Goal: Task Accomplishment & Management: Manage account settings

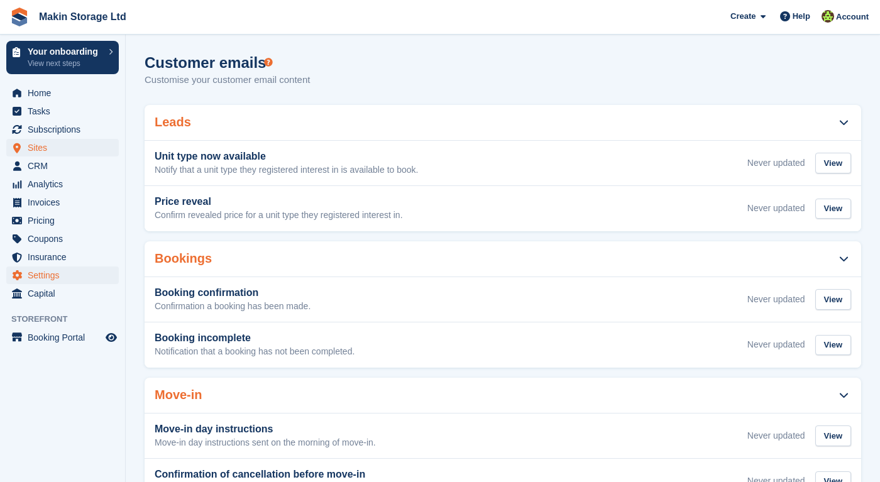
click at [63, 146] on span "Sites" at bounding box center [65, 148] width 75 height 18
click at [60, 162] on span "CRM" at bounding box center [65, 166] width 75 height 18
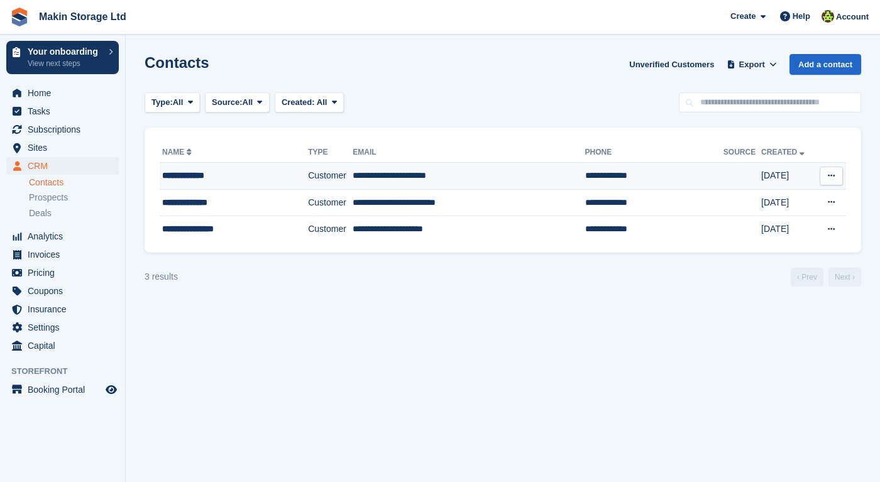
click at [193, 180] on div "**********" at bounding box center [224, 175] width 124 height 13
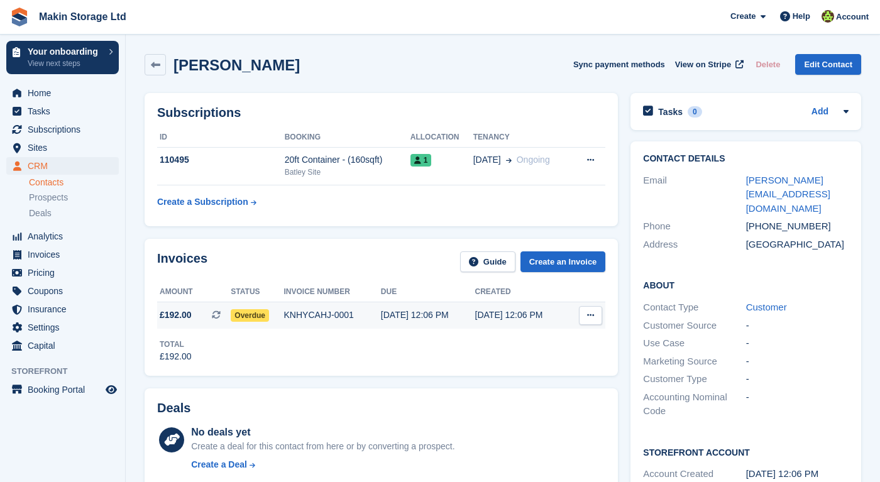
scroll to position [13, 0]
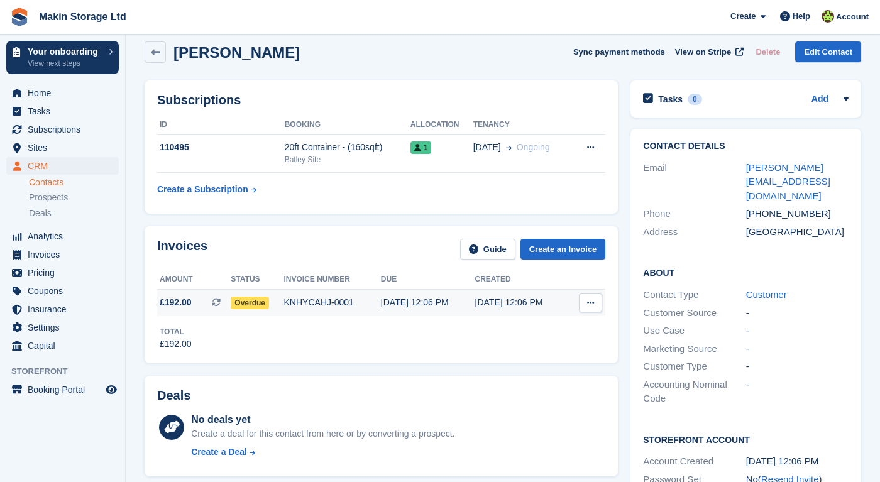
click at [340, 306] on div "KNHYCAHJ-0001" at bounding box center [332, 302] width 97 height 13
click at [587, 300] on icon at bounding box center [590, 302] width 7 height 8
click at [521, 379] on p "View Subscription" at bounding box center [541, 374] width 109 height 16
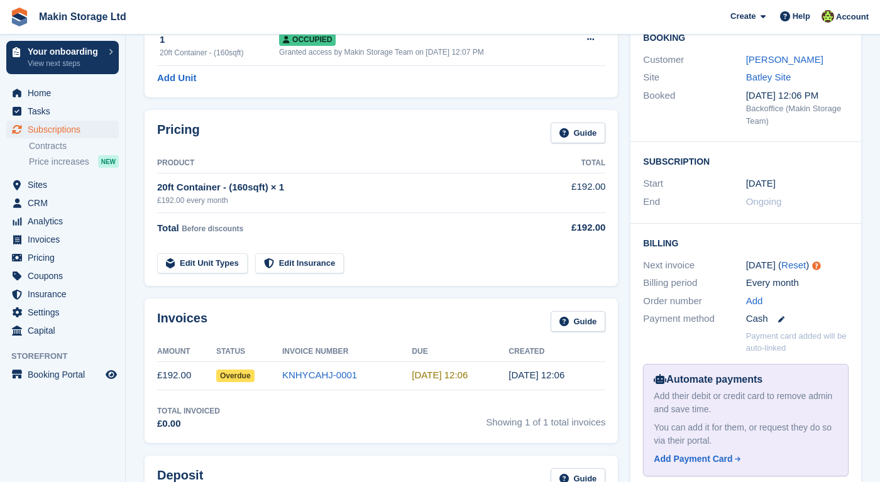
scroll to position [149, 0]
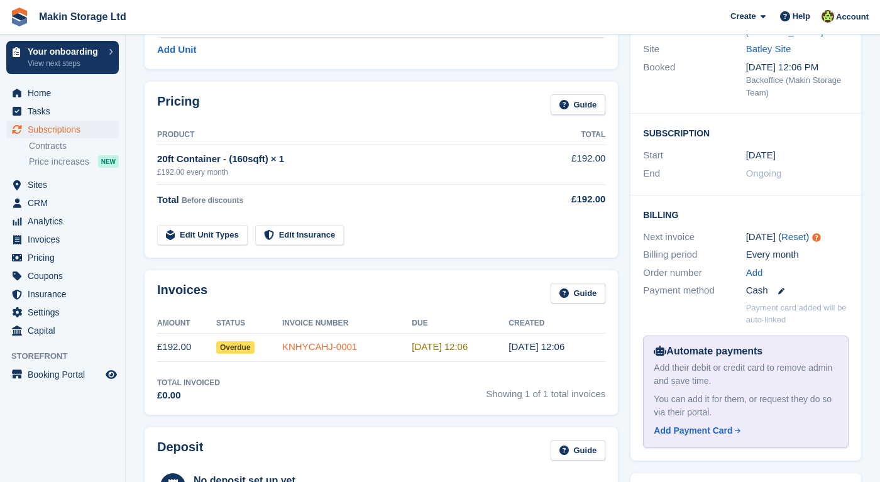
click at [297, 344] on link "KNHYCAHJ-0001" at bounding box center [319, 346] width 75 height 11
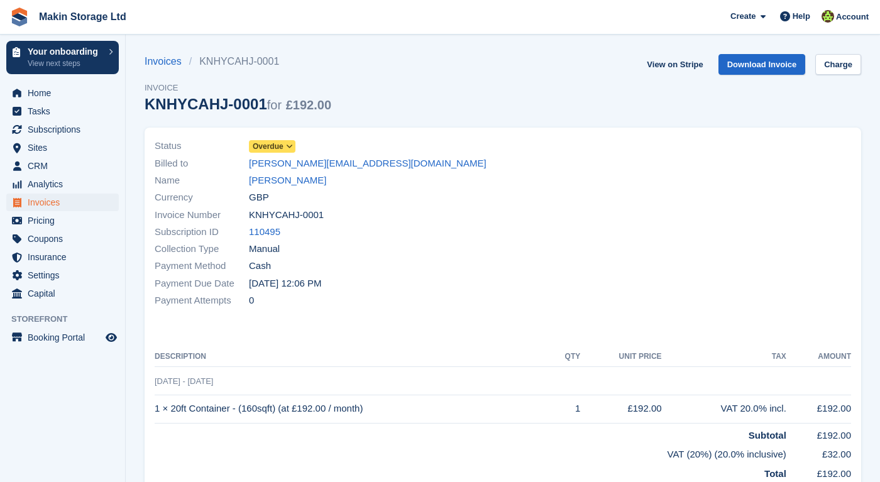
click at [276, 141] on span "Overdue" at bounding box center [268, 146] width 31 height 11
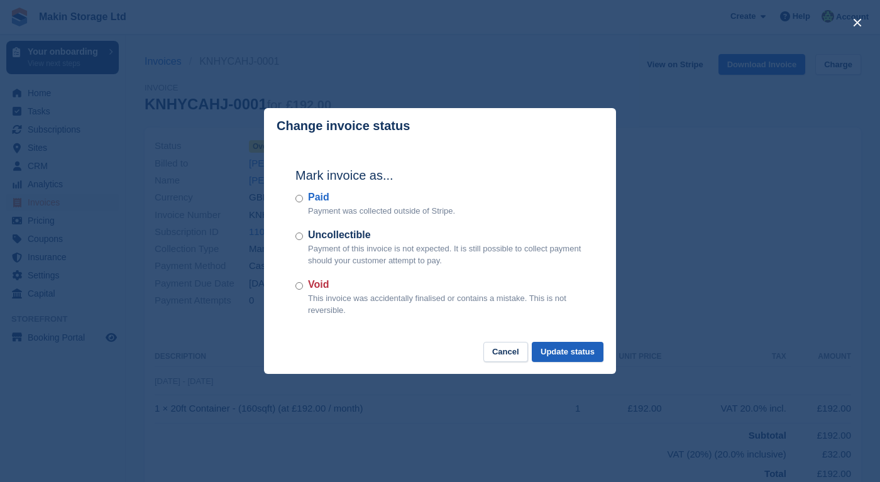
click at [543, 346] on button "Update status" at bounding box center [567, 352] width 72 height 21
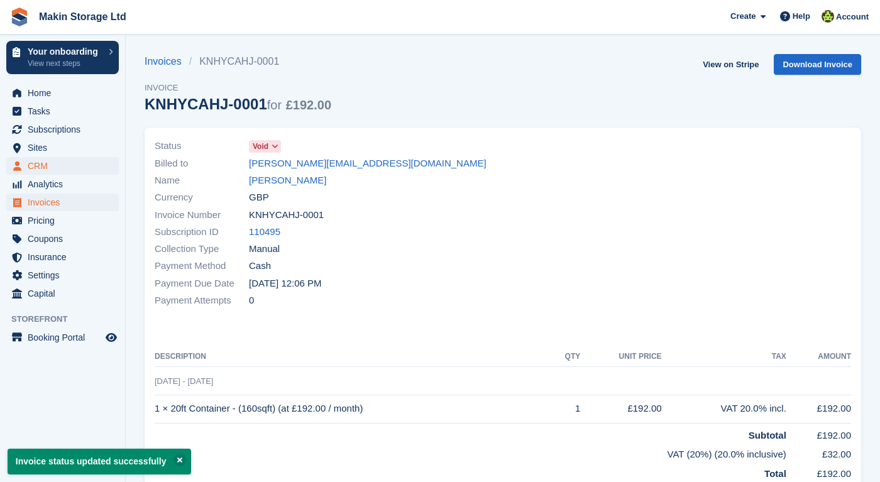
click at [59, 168] on span "CRM" at bounding box center [65, 166] width 75 height 18
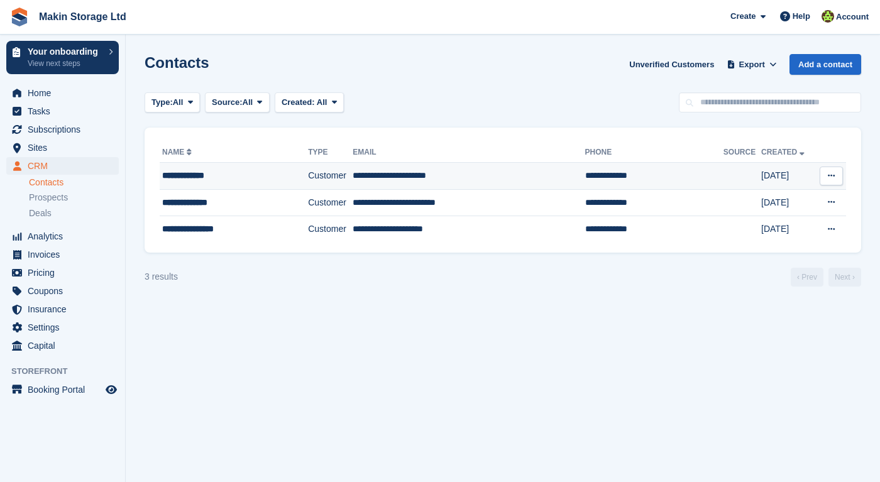
click at [161, 176] on td "**********" at bounding box center [234, 176] width 148 height 27
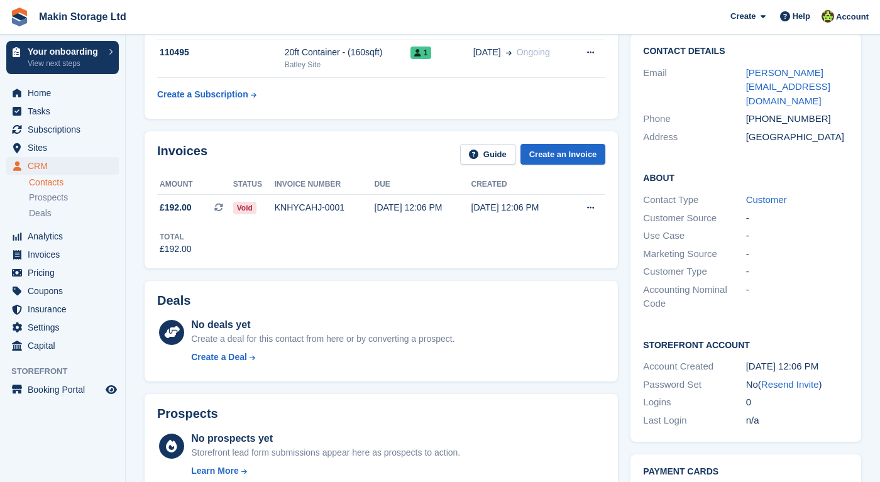
scroll to position [108, 0]
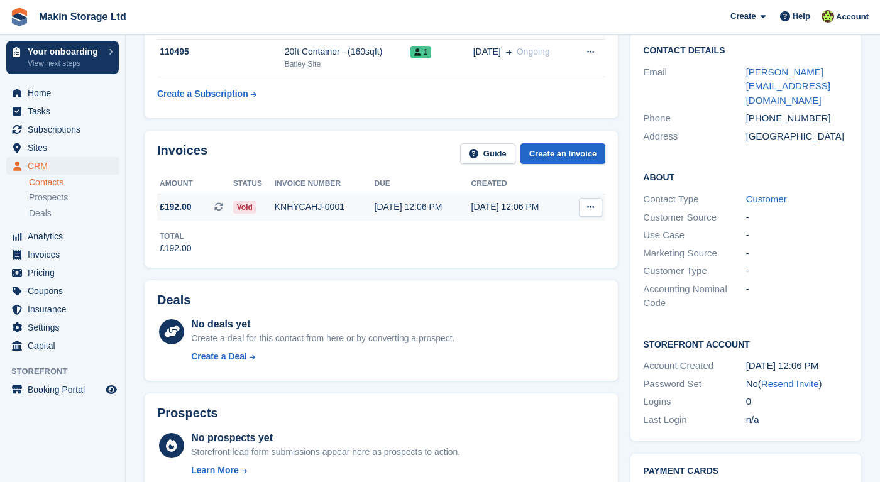
click at [192, 200] on span "£192.00" at bounding box center [176, 206] width 32 height 13
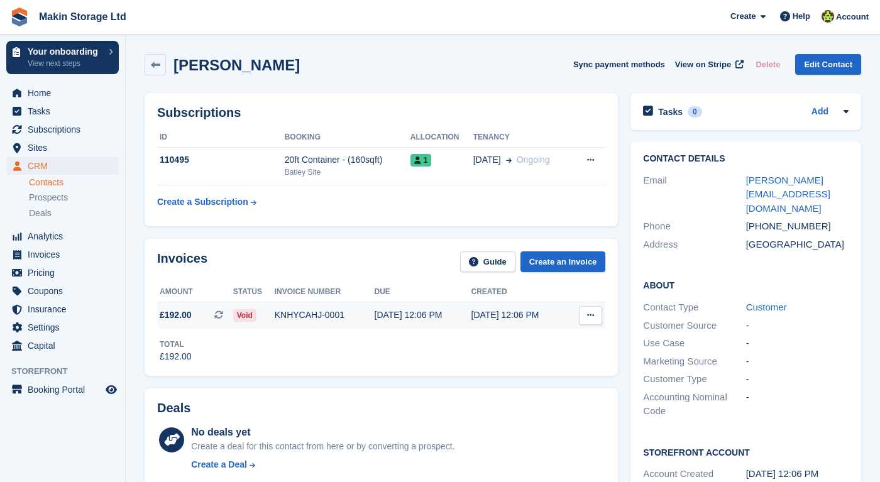
scroll to position [108, 0]
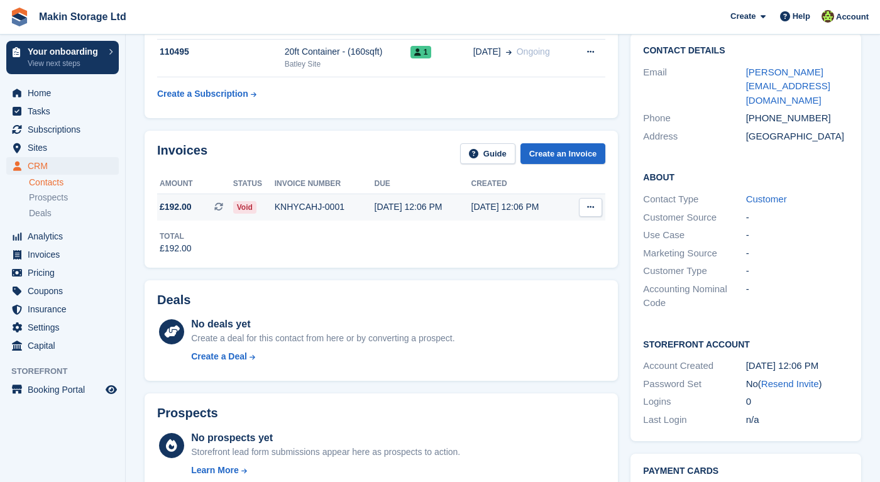
click at [594, 207] on button at bounding box center [590, 207] width 23 height 19
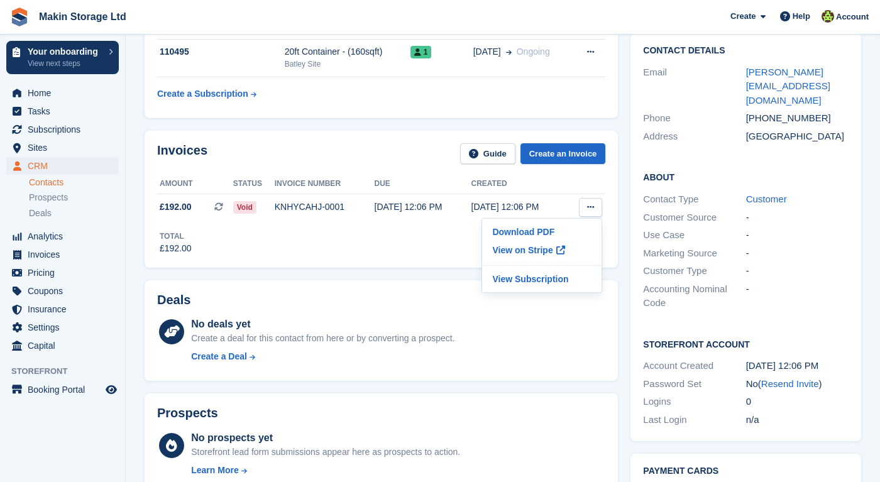
click at [330, 293] on div "Deals" at bounding box center [381, 302] width 448 height 19
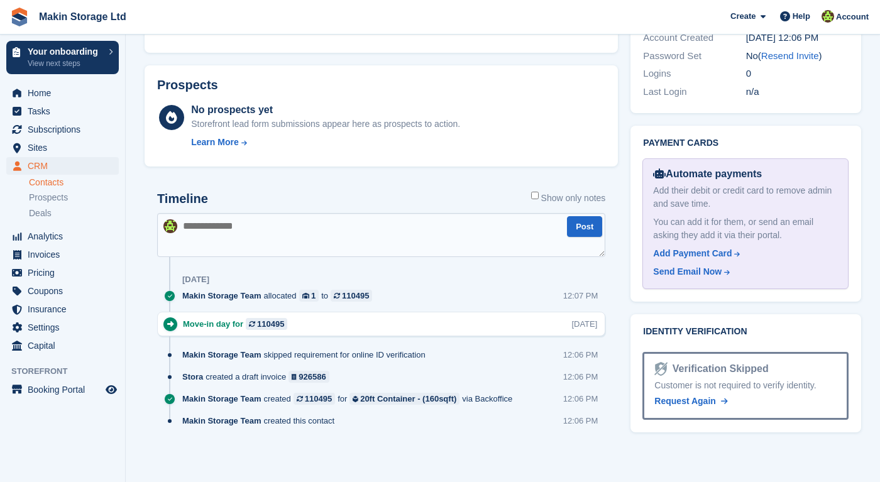
scroll to position [435, 0]
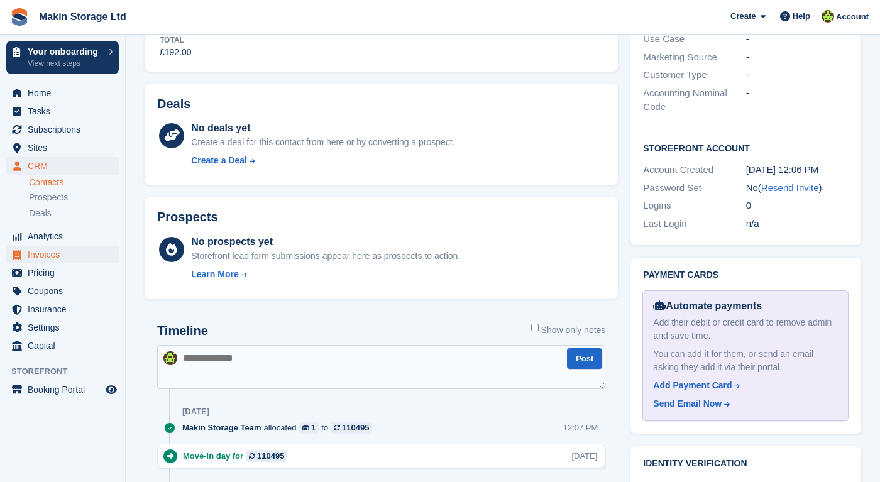
scroll to position [298, 0]
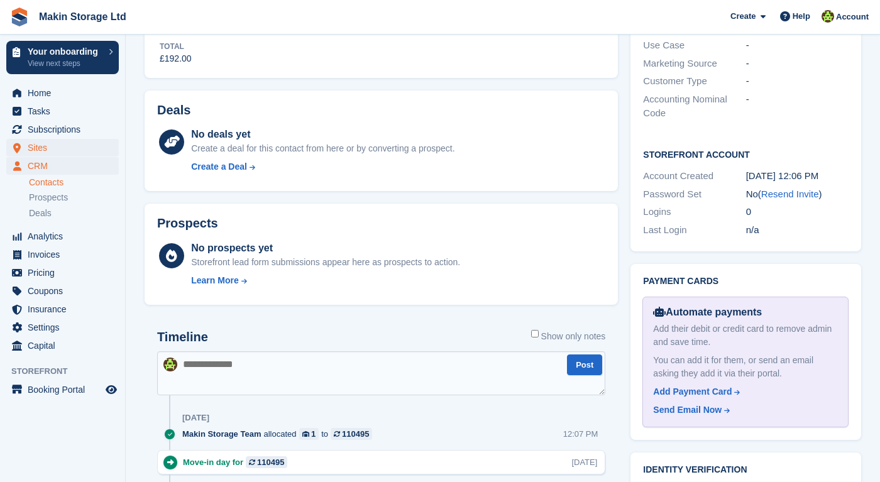
click at [70, 142] on span "Sites" at bounding box center [65, 148] width 75 height 18
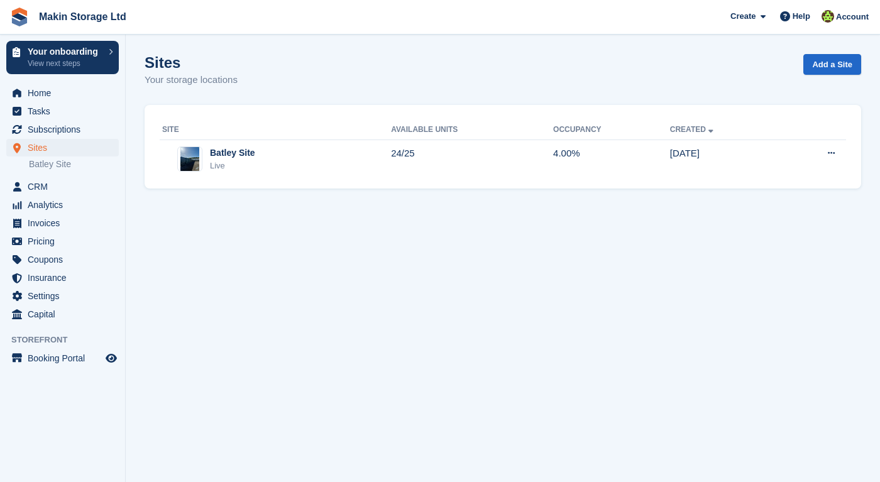
click at [46, 195] on ul "CRM CRM" at bounding box center [62, 187] width 125 height 18
click at [46, 191] on span "CRM" at bounding box center [65, 187] width 75 height 18
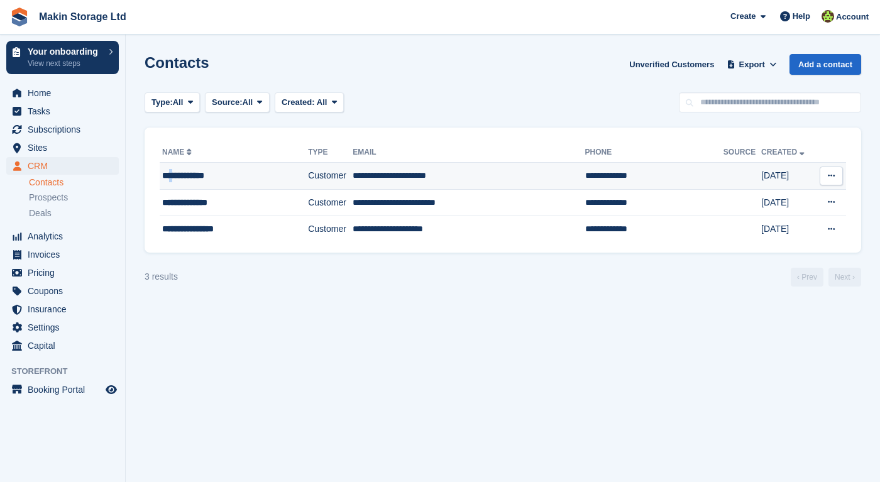
click at [174, 175] on div "**********" at bounding box center [224, 175] width 124 height 13
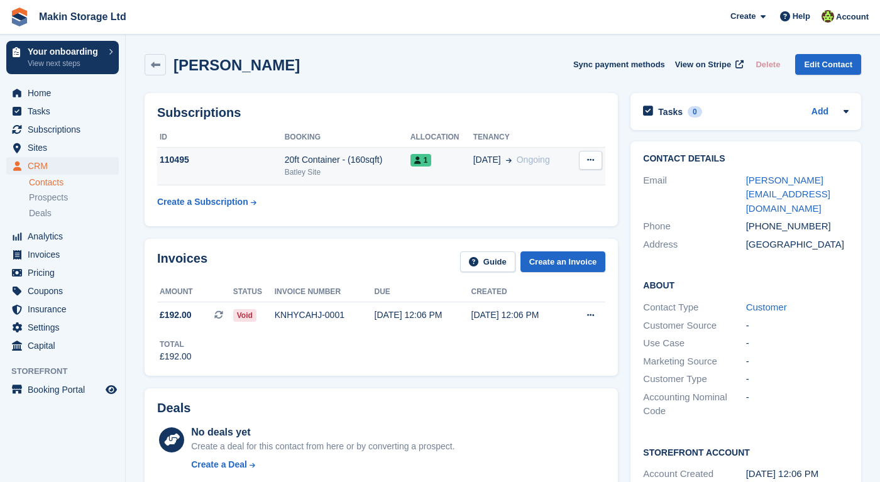
click at [597, 165] on button at bounding box center [590, 160] width 23 height 19
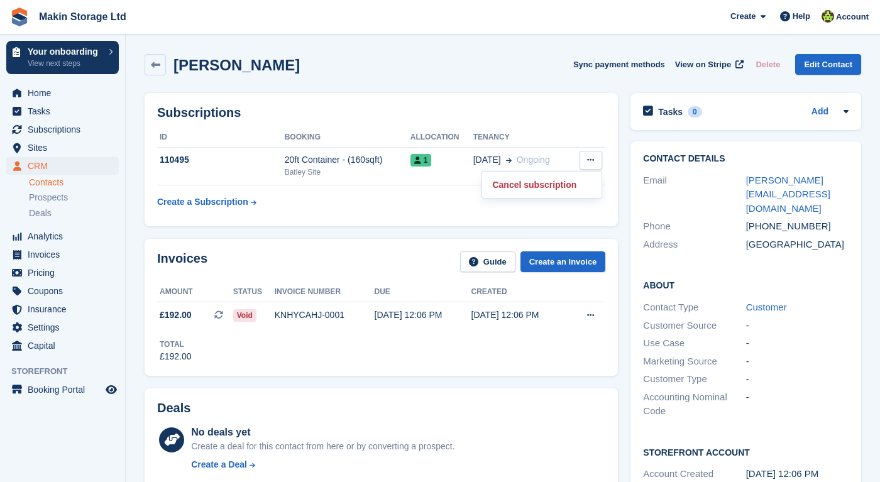
click at [415, 234] on div "Invoices Guide Create an Invoice Amount Status Invoice number Due Created £192.…" at bounding box center [381, 306] width 486 height 149
click at [156, 67] on icon at bounding box center [155, 64] width 9 height 9
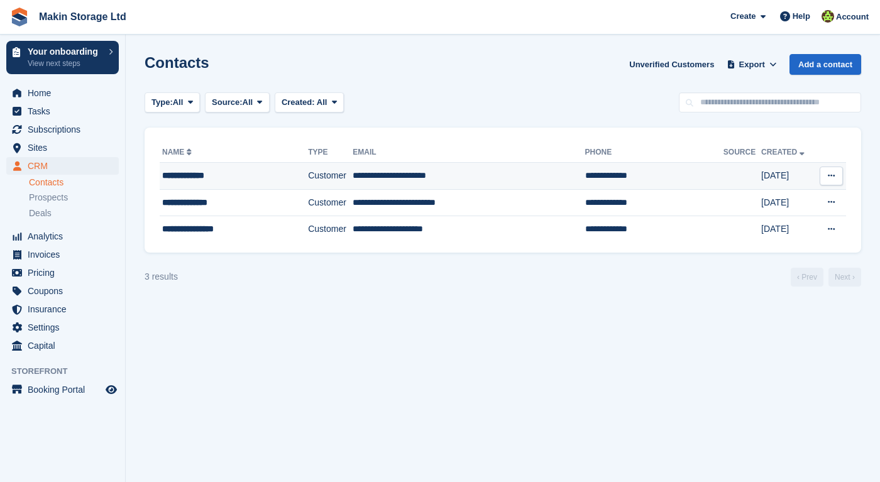
click at [200, 178] on div "**********" at bounding box center [224, 175] width 124 height 13
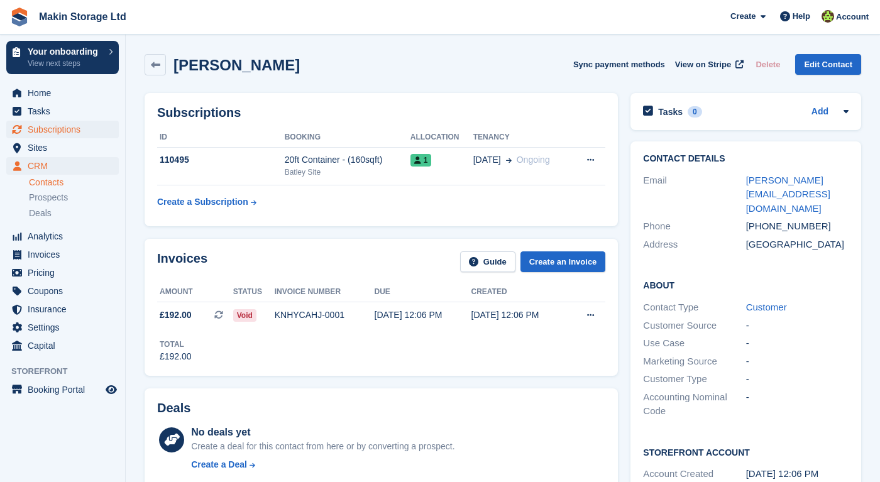
click at [59, 133] on span "Subscriptions" at bounding box center [65, 130] width 75 height 18
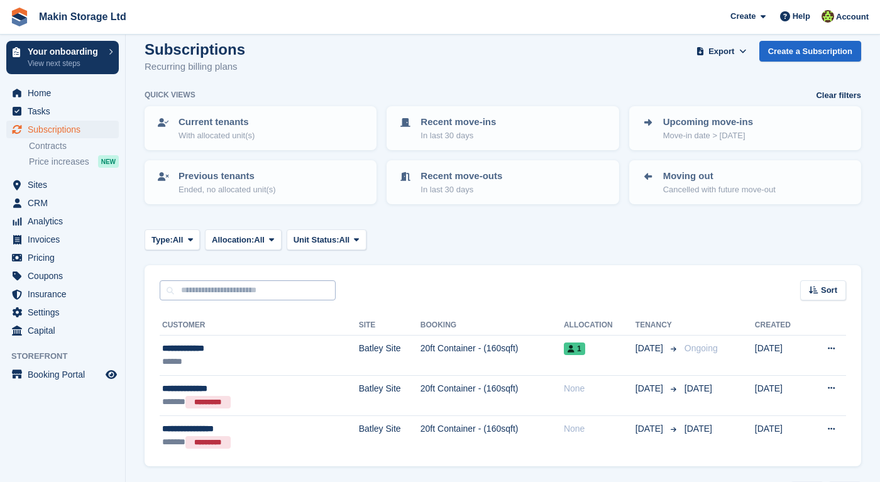
scroll to position [14, 0]
click at [60, 211] on span "CRM" at bounding box center [65, 203] width 75 height 18
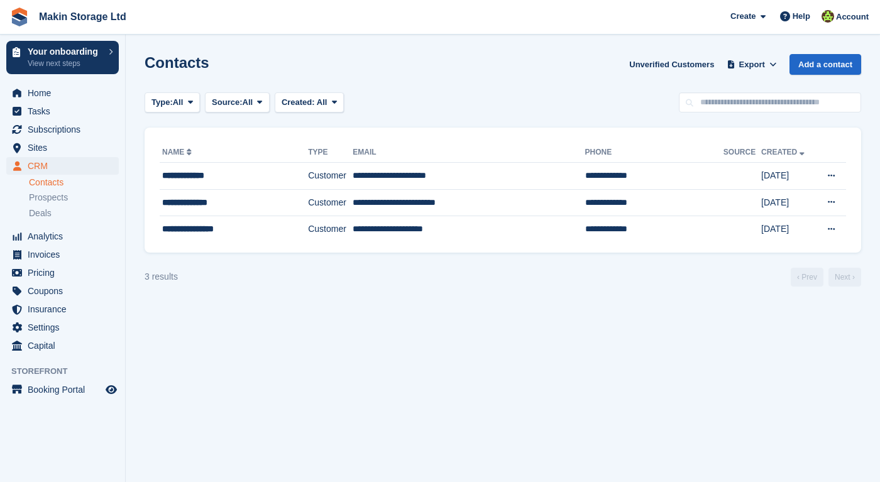
click at [60, 223] on div "CRM CRM CRM Contacts Prospects Deals Contacts Prospects Deals" at bounding box center [62, 192] width 125 height 70
click at [59, 238] on span "Analytics" at bounding box center [65, 236] width 75 height 18
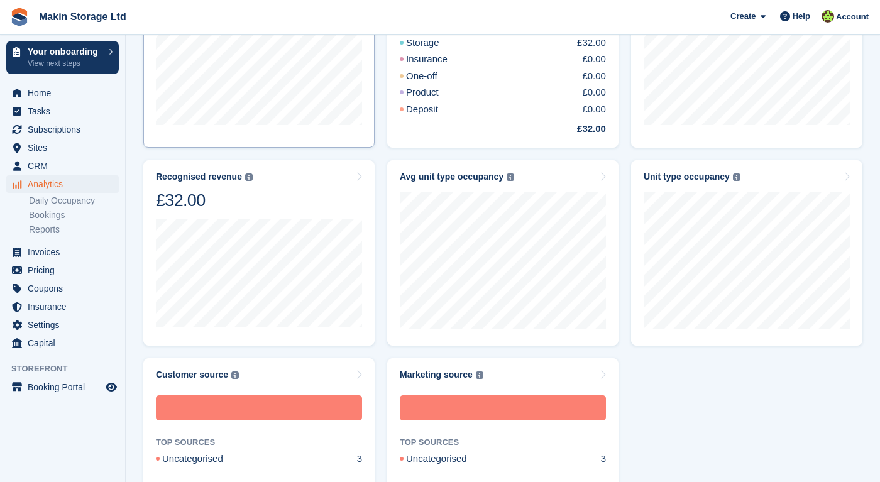
scroll to position [519, 0]
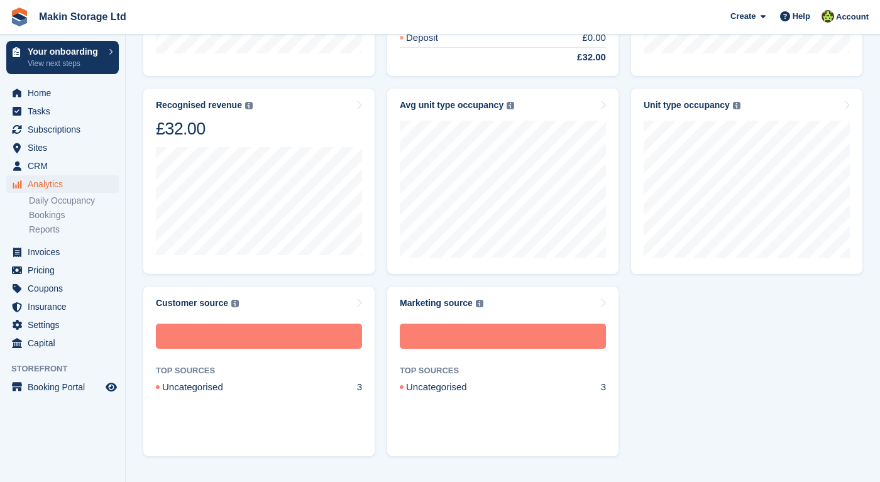
click at [72, 222] on ul "Daily Occupancy Bookings Reports" at bounding box center [77, 214] width 96 height 43
click at [60, 202] on link "Daily Occupancy" at bounding box center [74, 201] width 90 height 12
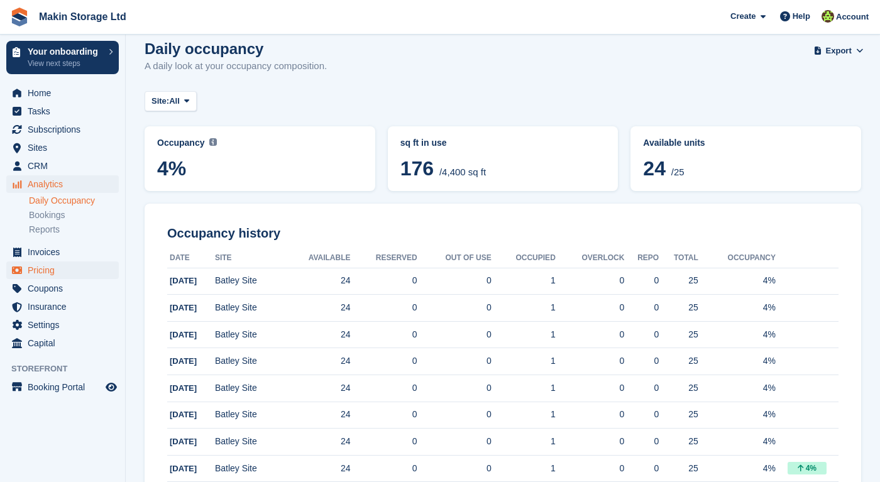
scroll to position [16, 0]
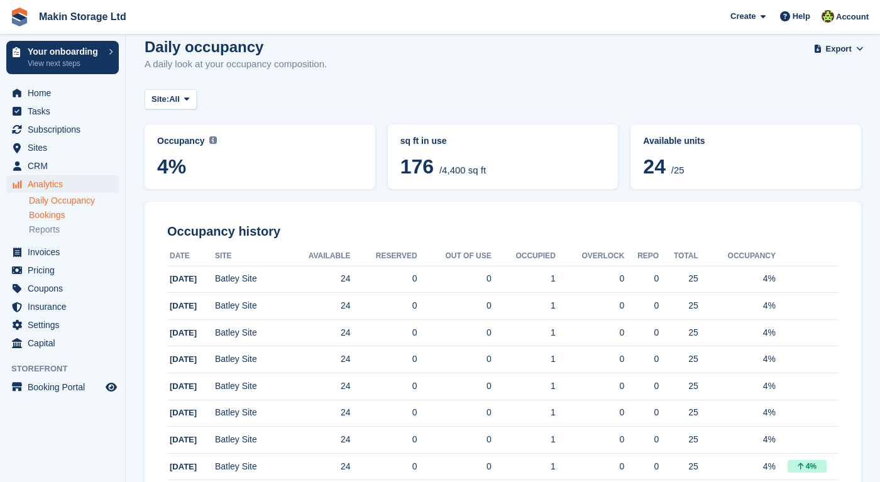
click at [43, 215] on link "Bookings" at bounding box center [74, 215] width 90 height 12
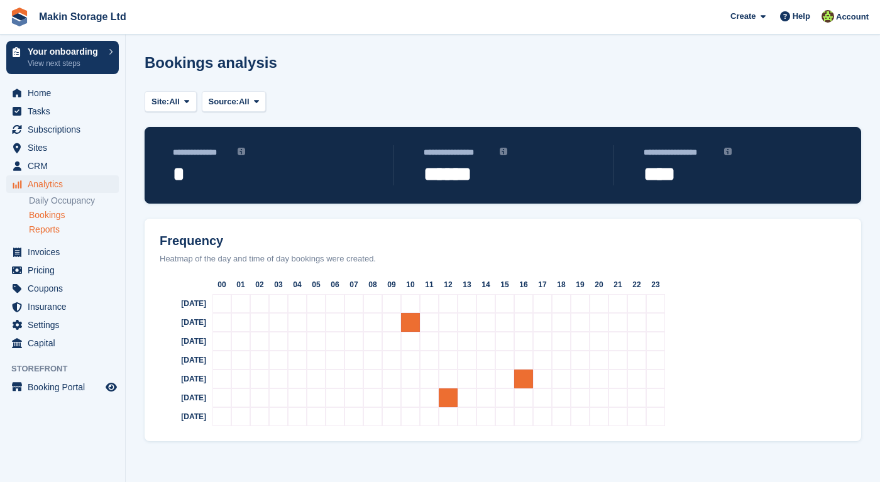
click at [48, 224] on link "Reports" at bounding box center [74, 230] width 90 height 12
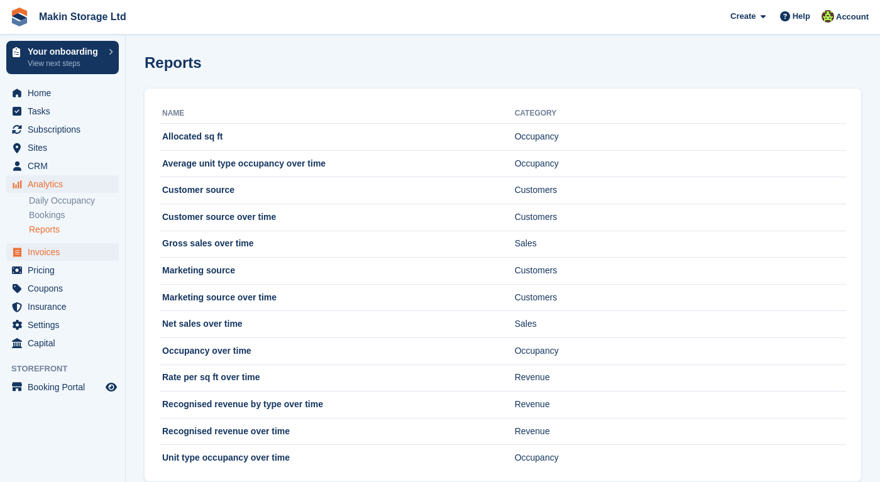
click at [52, 255] on span "Invoices" at bounding box center [65, 252] width 75 height 18
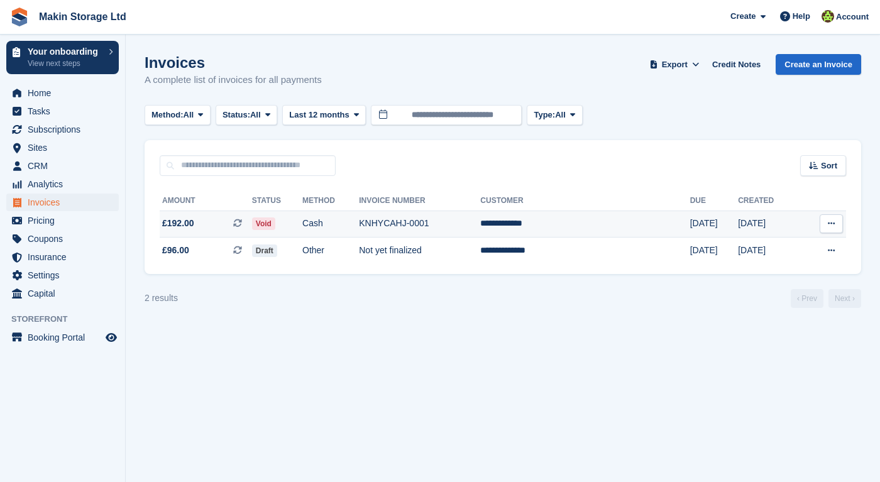
click at [831, 228] on button at bounding box center [830, 223] width 23 height 19
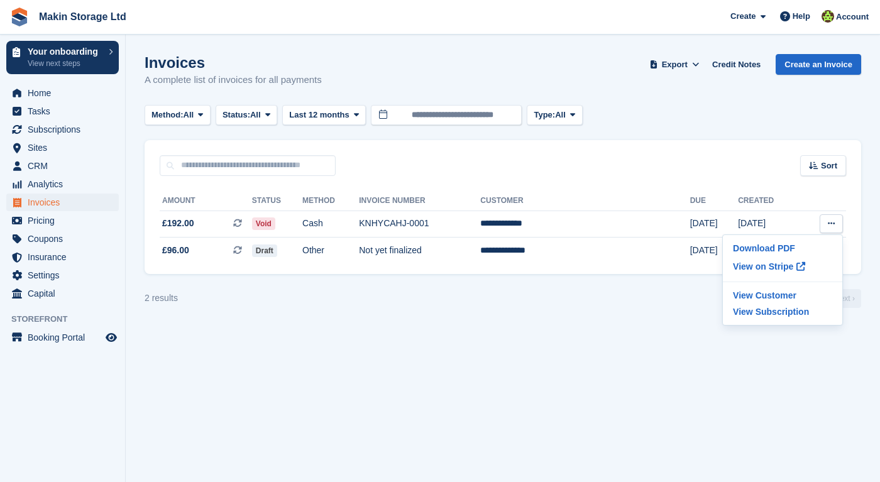
click at [646, 330] on section "Invoices A complete list of invoices for all payments Export Export Invoices Ex…" at bounding box center [503, 241] width 754 height 482
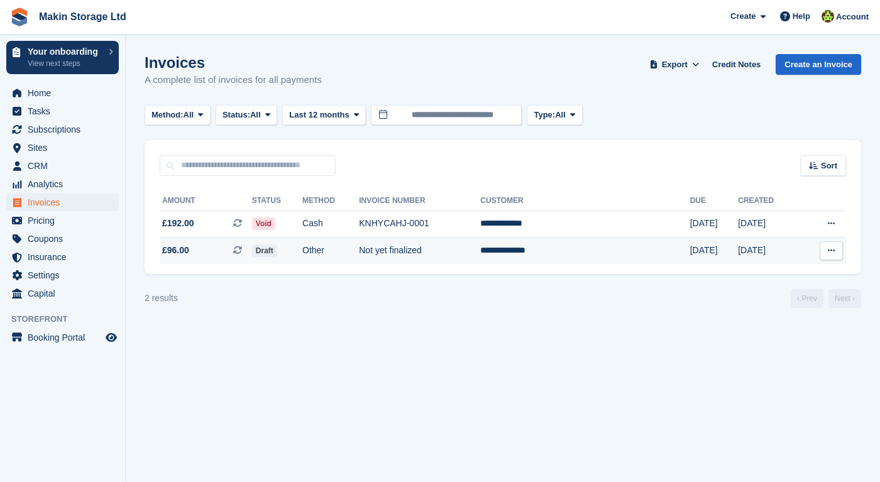
click at [294, 259] on td "Draft" at bounding box center [277, 250] width 50 height 26
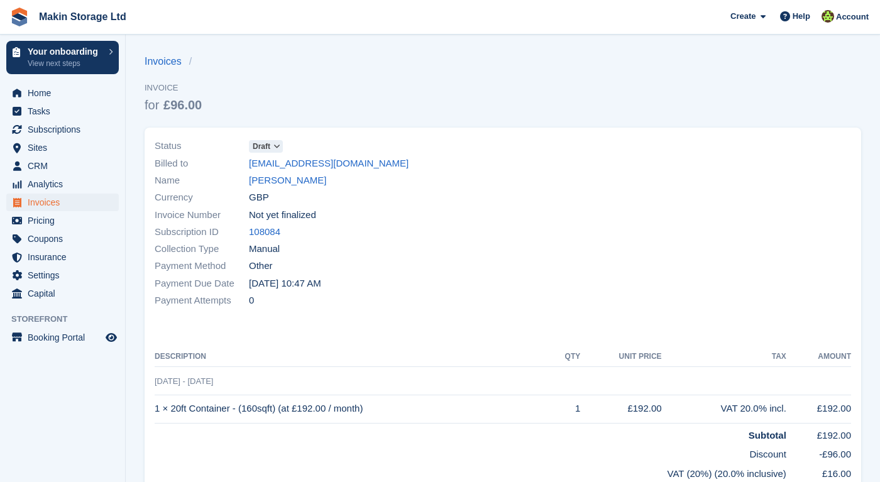
click at [277, 144] on icon at bounding box center [276, 147] width 7 height 8
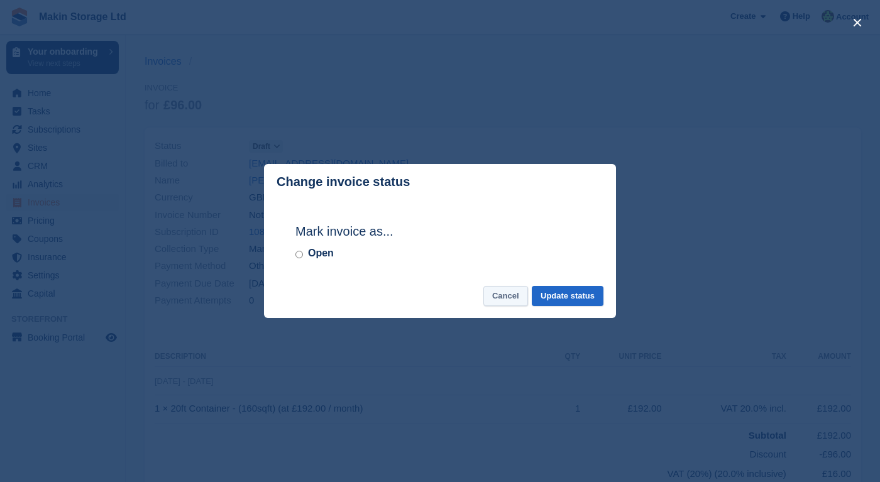
click at [499, 302] on button "Cancel" at bounding box center [505, 296] width 45 height 21
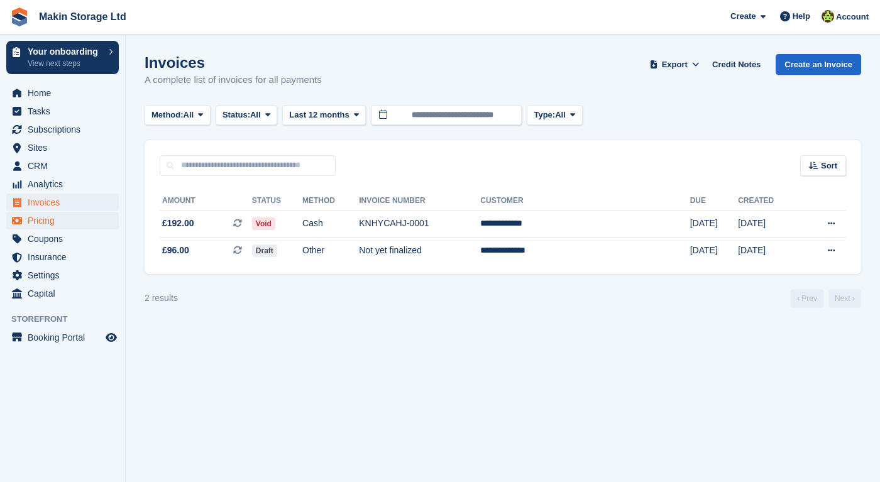
click at [83, 223] on span "Pricing" at bounding box center [65, 221] width 75 height 18
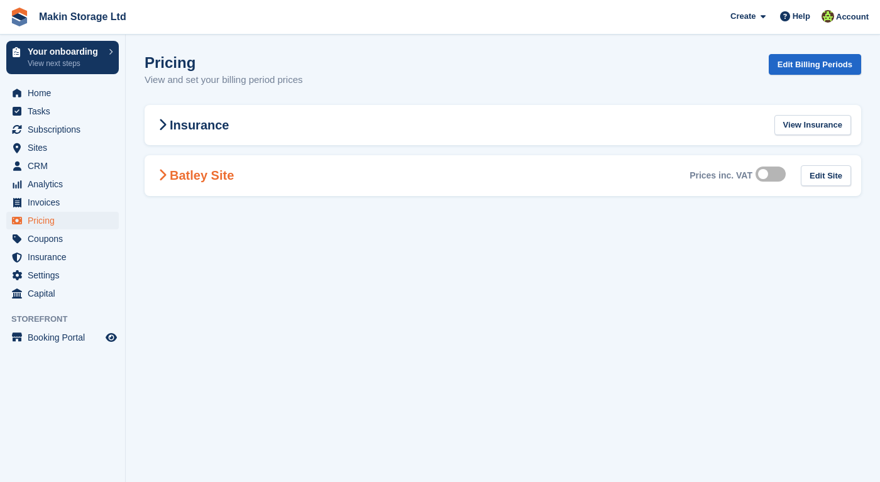
click at [164, 175] on icon at bounding box center [162, 175] width 8 height 13
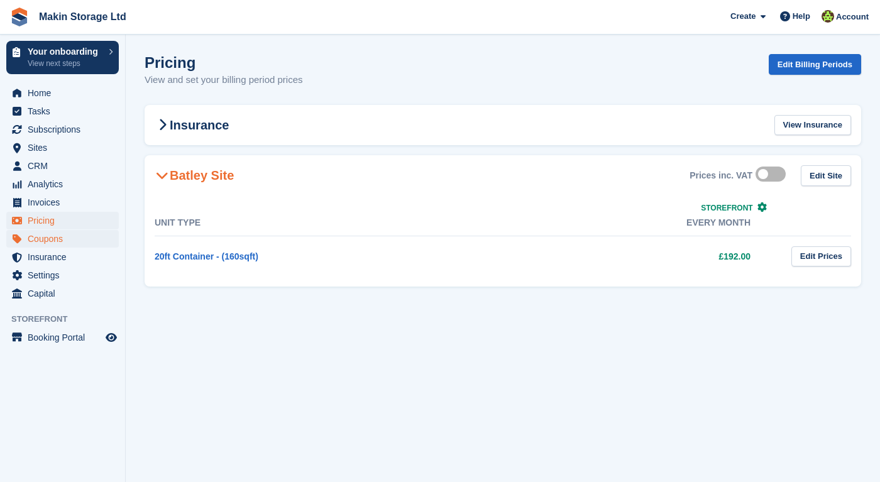
click at [48, 242] on span "Coupons" at bounding box center [65, 239] width 75 height 18
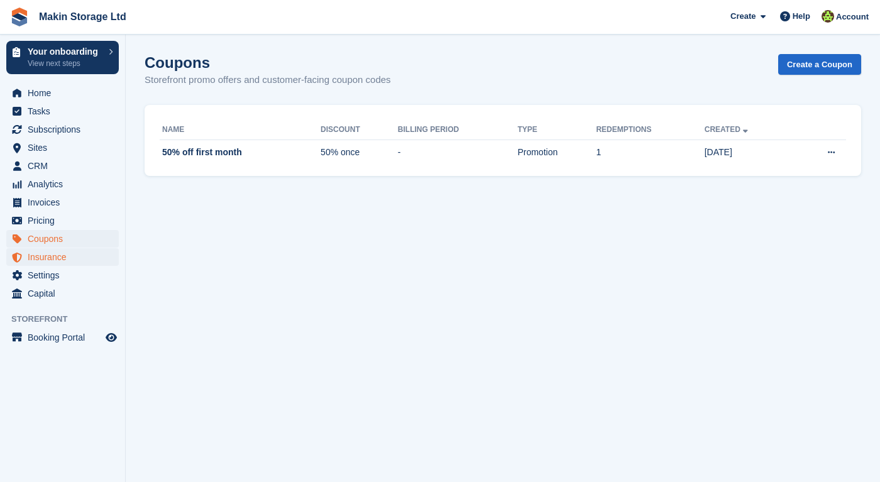
click at [52, 259] on span "Insurance" at bounding box center [65, 257] width 75 height 18
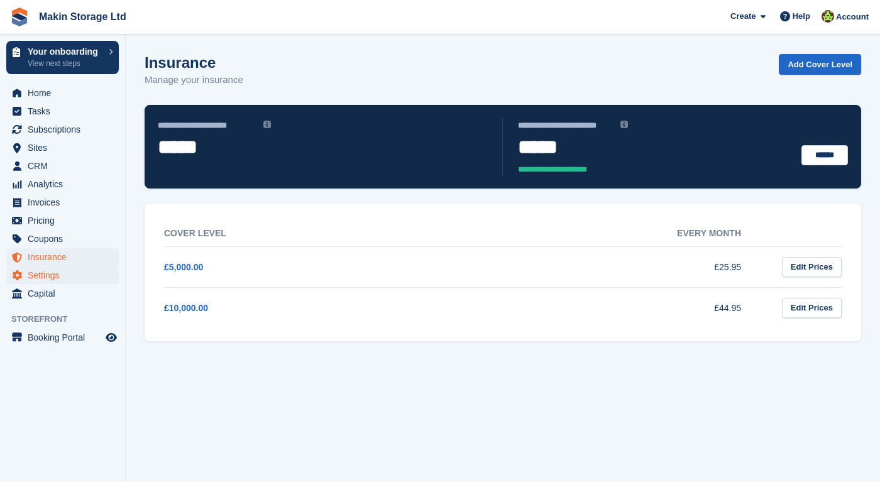
click at [52, 279] on span "Settings" at bounding box center [65, 275] width 75 height 18
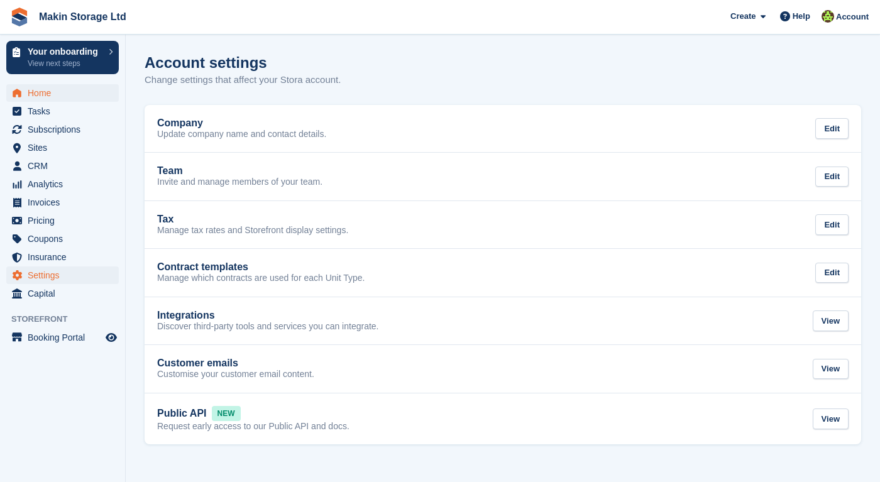
click at [52, 93] on span "Home" at bounding box center [65, 93] width 75 height 18
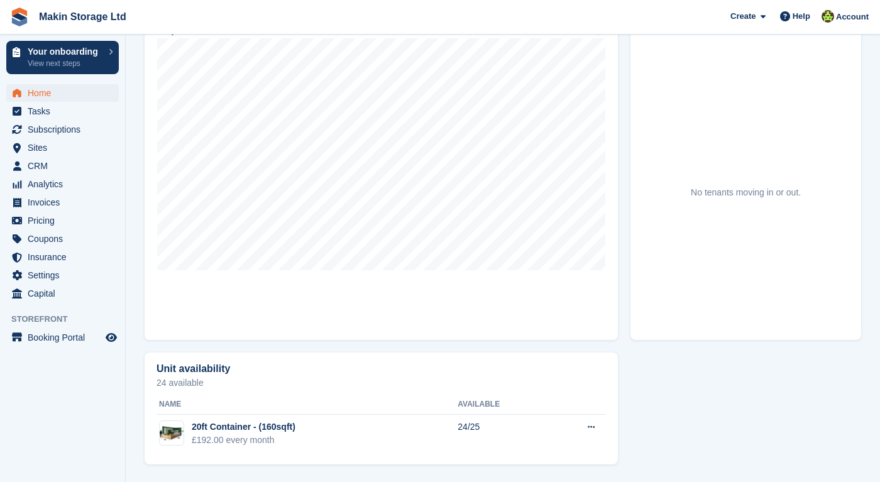
scroll to position [417, 0]
click at [65, 132] on span "Subscriptions" at bounding box center [65, 130] width 75 height 18
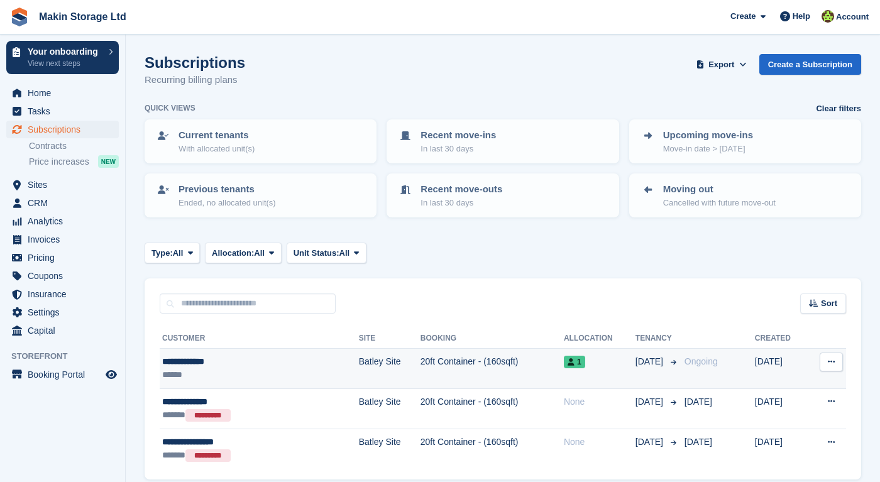
click at [241, 357] on div "**********" at bounding box center [228, 361] width 133 height 13
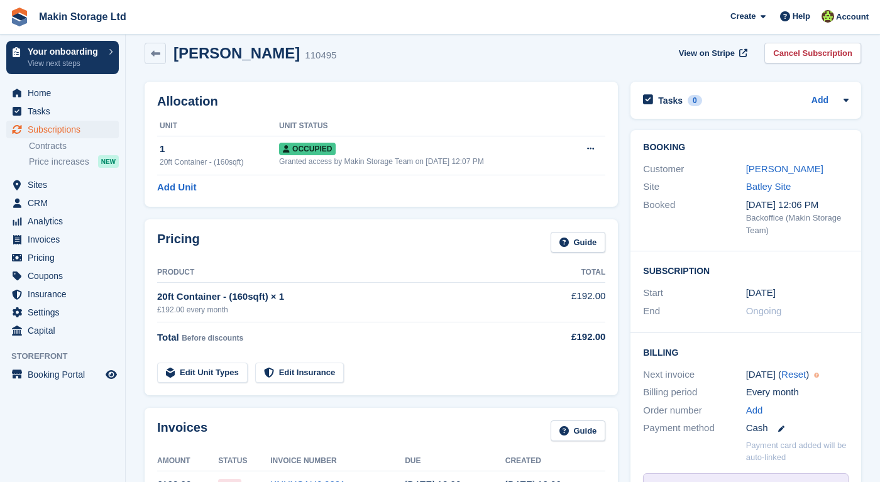
scroll to position [17, 0]
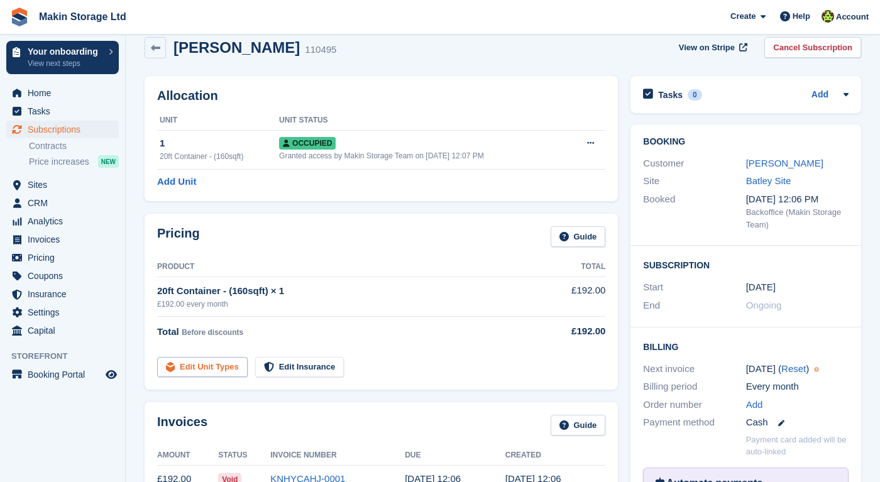
click at [220, 364] on link "Edit Unit Types" at bounding box center [202, 367] width 90 height 21
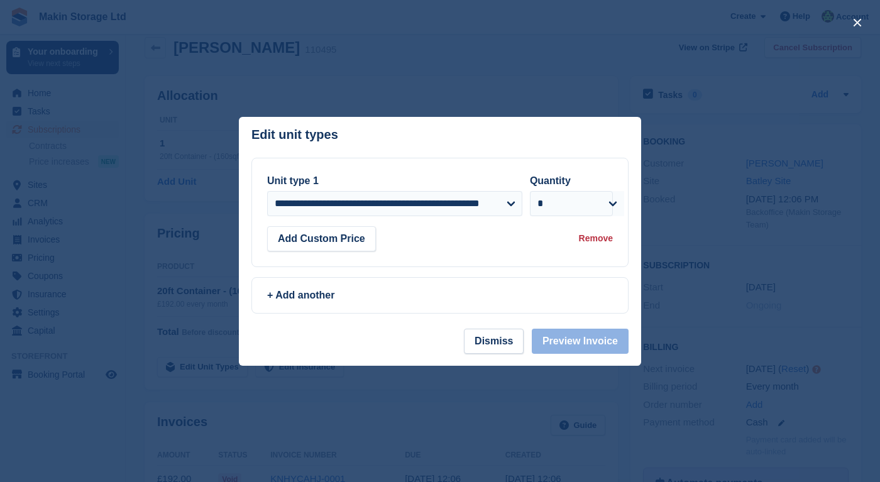
click at [212, 268] on div at bounding box center [440, 241] width 880 height 482
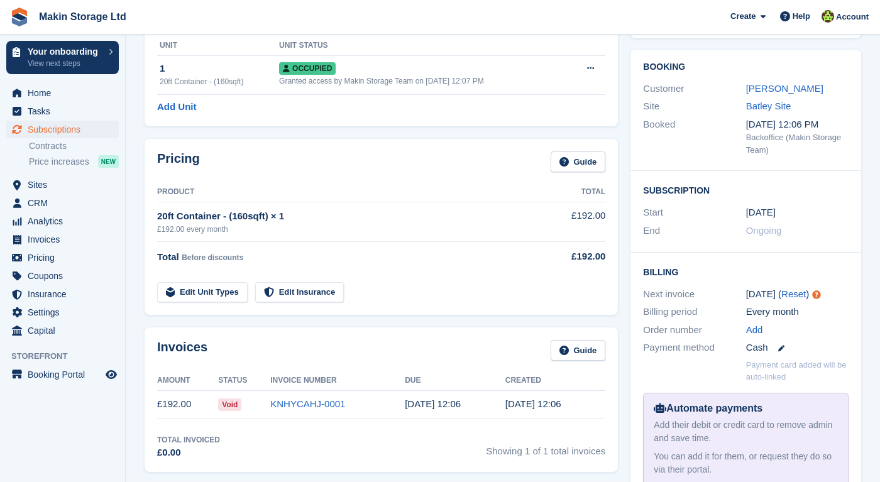
scroll to position [106, 0]
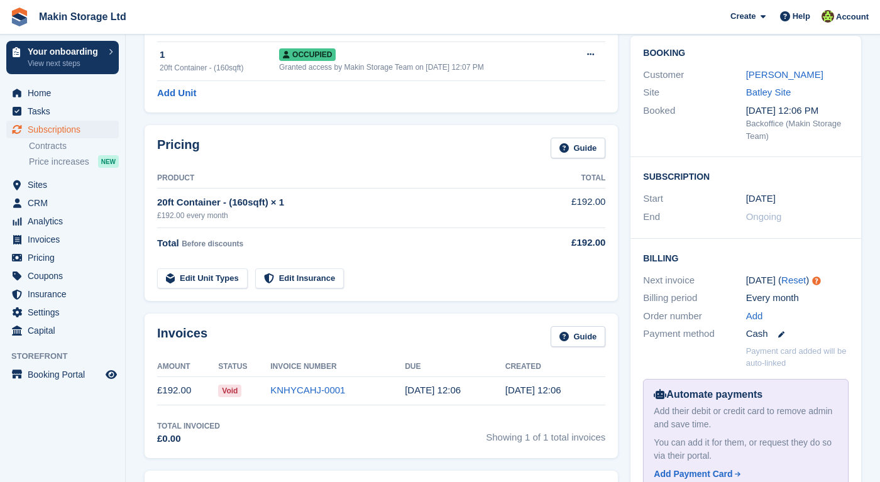
click at [838, 233] on div "Subscription Start 26 Sep End Ongoing" at bounding box center [745, 198] width 231 height 82
click at [197, 276] on link "Edit Unit Types" at bounding box center [202, 278] width 90 height 21
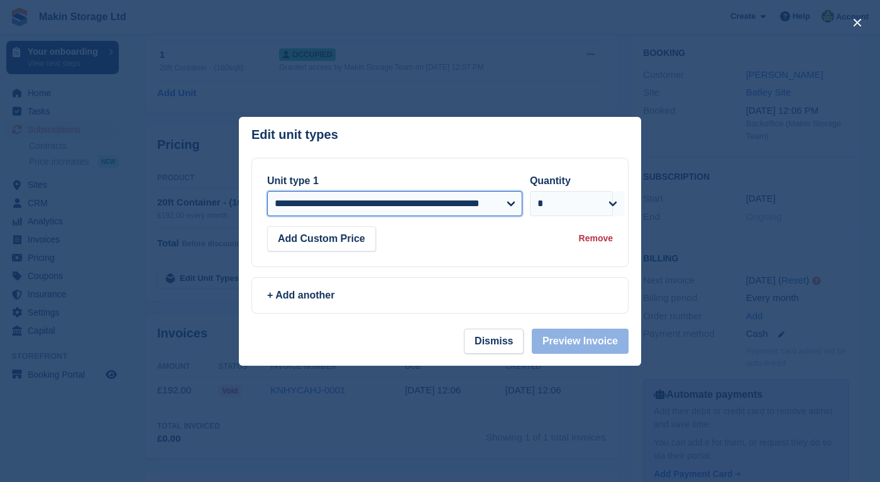
select select "*****"
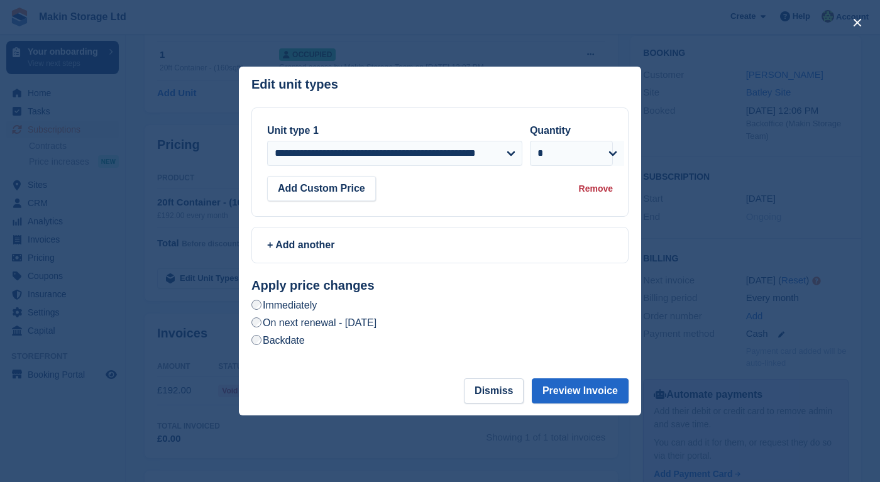
click at [376, 320] on label "On next renewal - Sunday, 26th October, 2025" at bounding box center [313, 322] width 125 height 13
click at [282, 312] on div "Immediately" at bounding box center [439, 305] width 377 height 15
click at [282, 308] on label "Immediately" at bounding box center [283, 304] width 65 height 13
click at [555, 388] on button "Preview Invoice" at bounding box center [579, 390] width 97 height 25
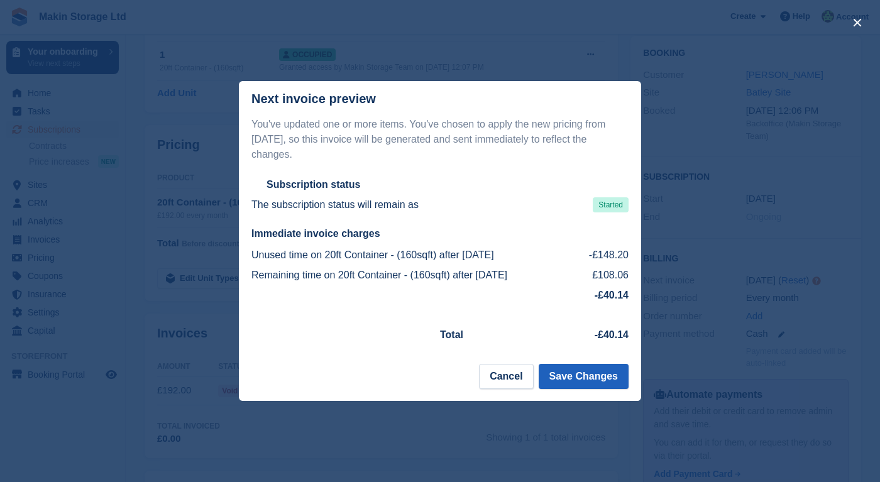
click at [570, 382] on button "Save Changes" at bounding box center [583, 376] width 90 height 25
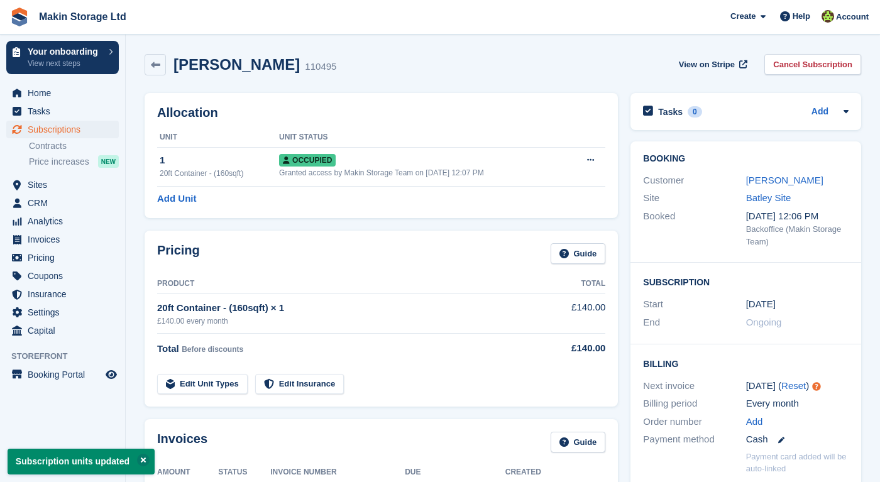
scroll to position [0, 0]
click at [62, 148] on link "Contracts" at bounding box center [74, 146] width 90 height 12
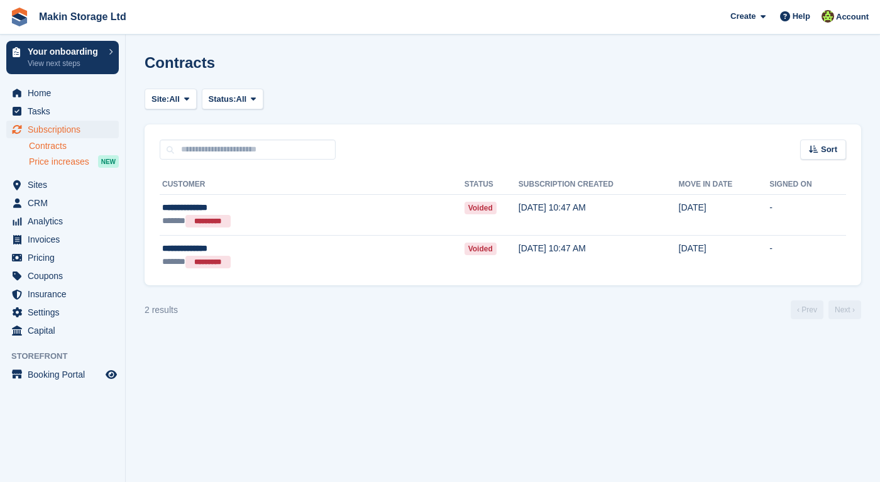
click at [63, 163] on span "Price increases" at bounding box center [59, 162] width 60 height 12
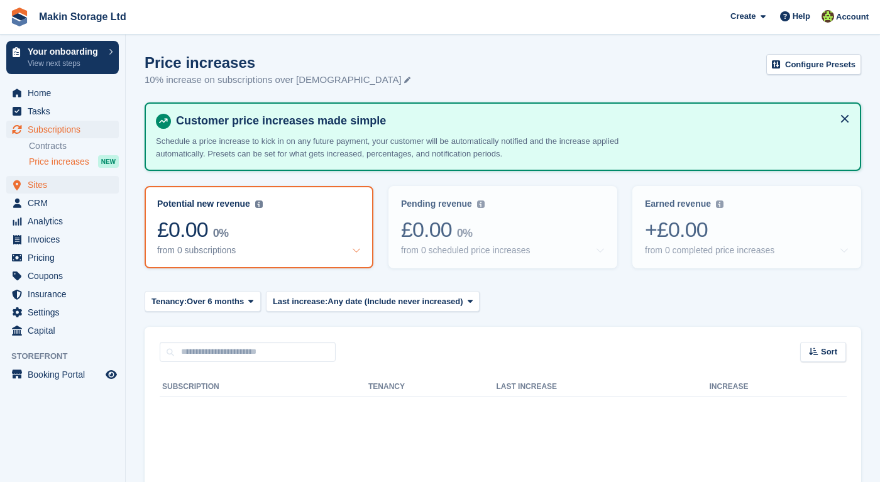
click at [58, 188] on span "Sites" at bounding box center [65, 185] width 75 height 18
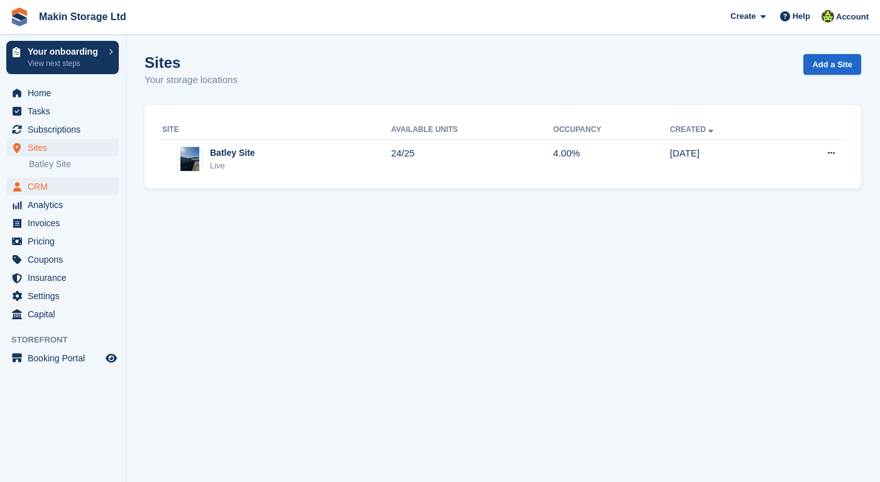
click at [58, 194] on span "CRM" at bounding box center [65, 187] width 75 height 18
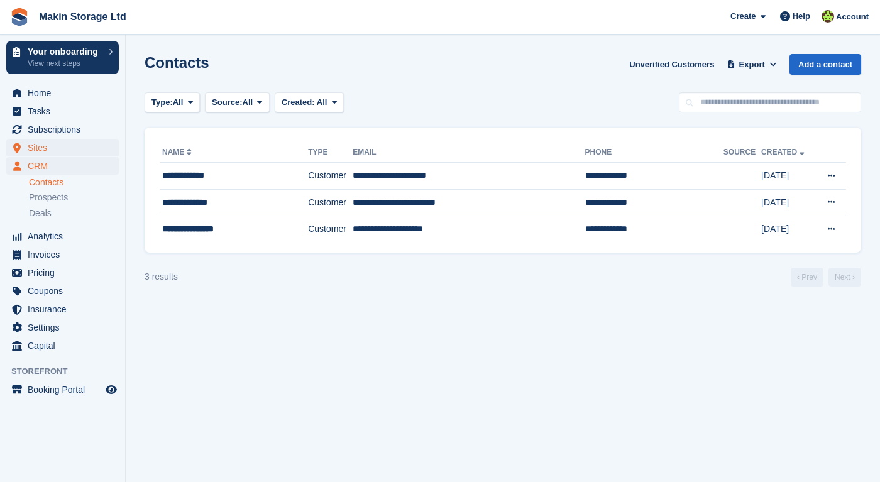
click at [48, 144] on span "Sites" at bounding box center [65, 148] width 75 height 18
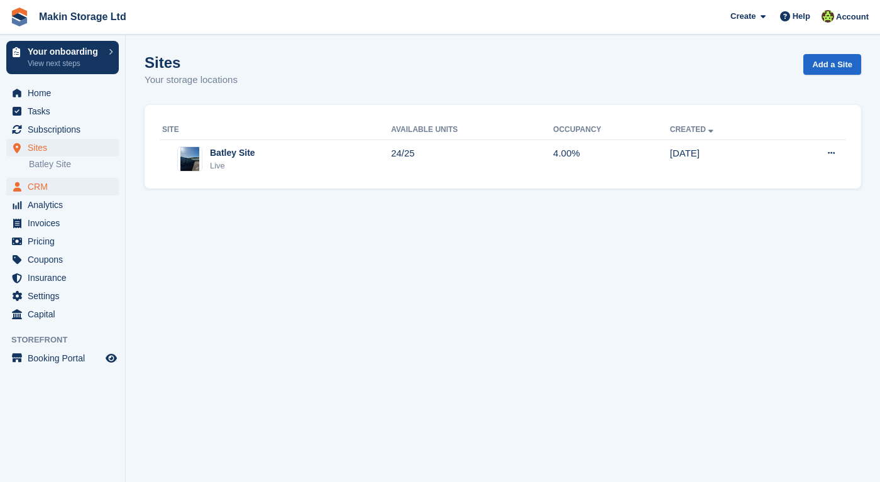
click at [53, 187] on span "CRM" at bounding box center [65, 187] width 75 height 18
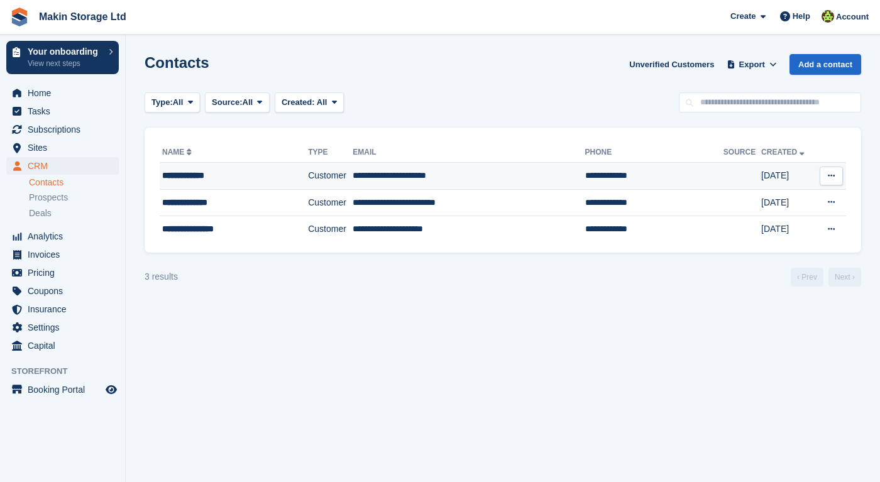
click at [195, 173] on div "**********" at bounding box center [224, 175] width 124 height 13
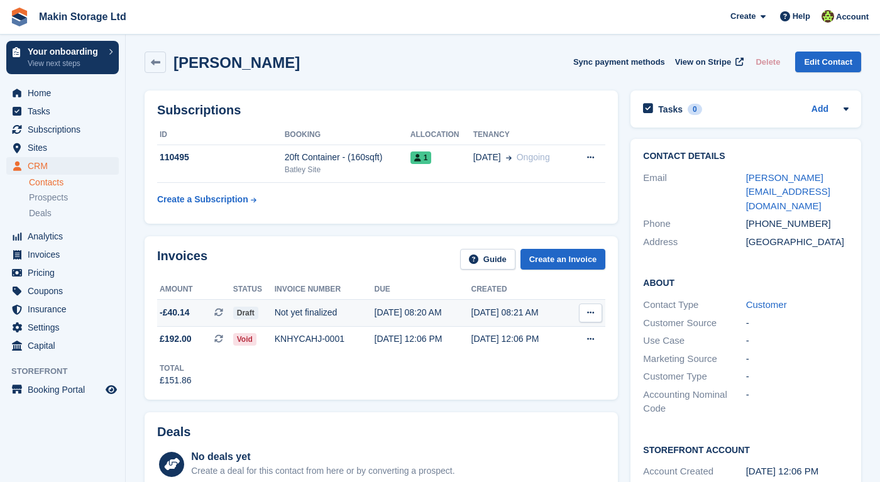
scroll to position [6, 0]
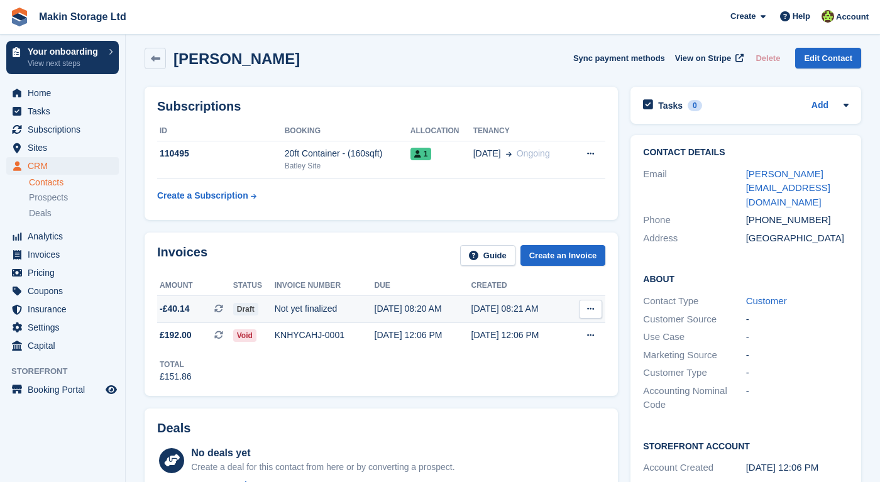
click at [593, 313] on button at bounding box center [590, 309] width 23 height 19
click at [396, 378] on div "Total £151.86" at bounding box center [381, 366] width 448 height 35
click at [589, 310] on icon at bounding box center [590, 309] width 7 height 8
click at [330, 315] on td "Not yet finalized" at bounding box center [325, 308] width 100 height 27
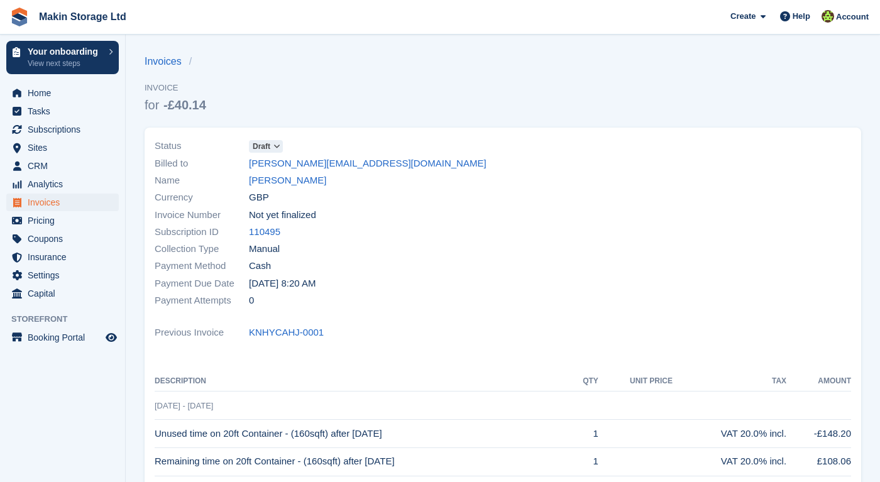
click at [278, 143] on icon at bounding box center [276, 147] width 7 height 8
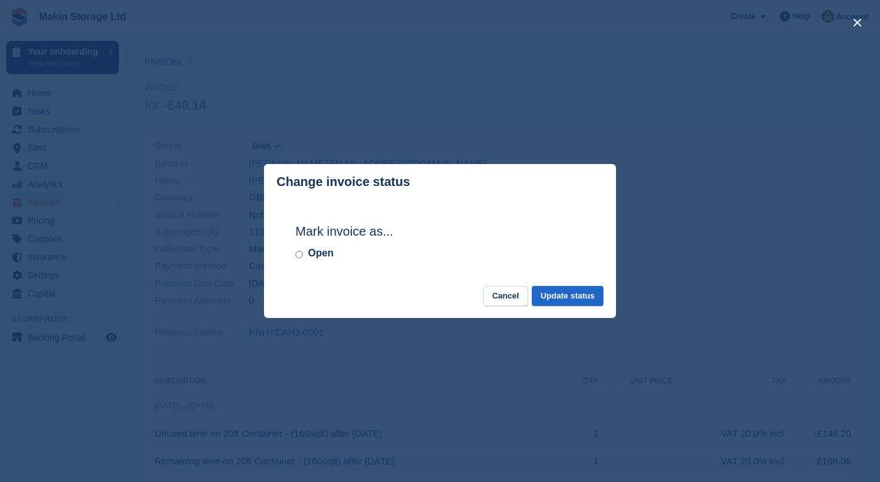
click at [231, 243] on div "close" at bounding box center [440, 241] width 880 height 482
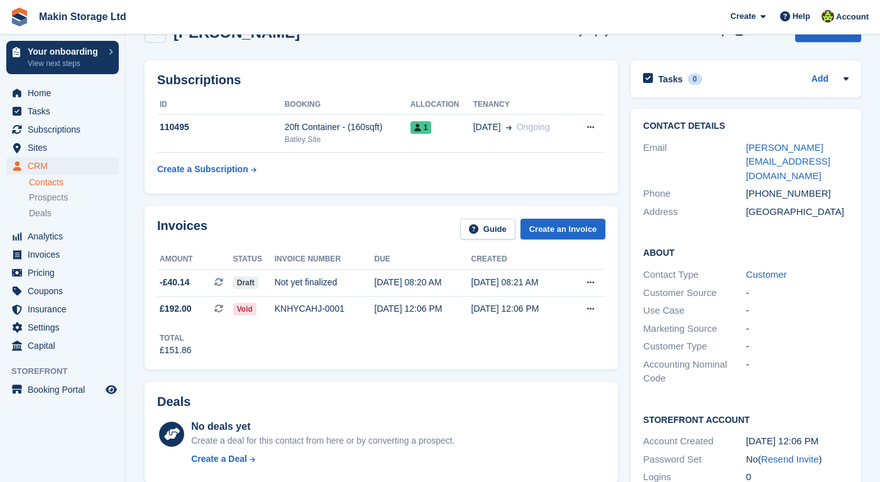
scroll to position [36, 0]
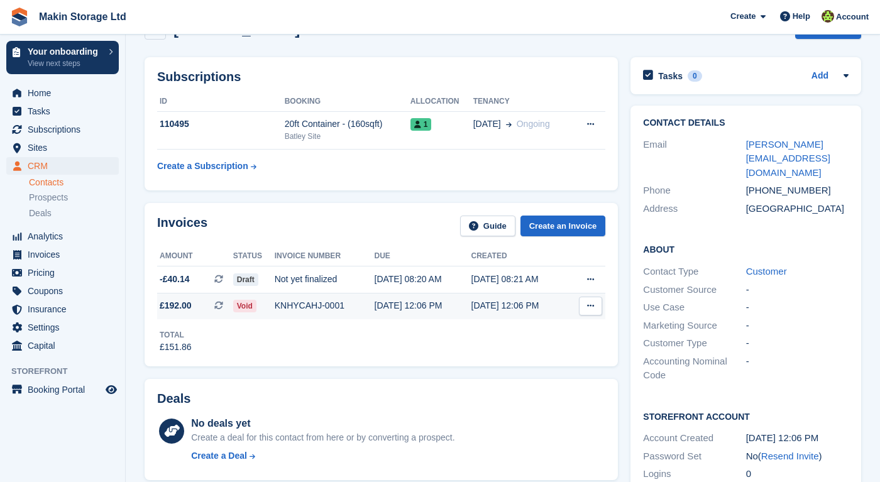
click at [586, 307] on button at bounding box center [590, 306] width 23 height 19
click at [514, 378] on p "View Subscription" at bounding box center [541, 377] width 109 height 16
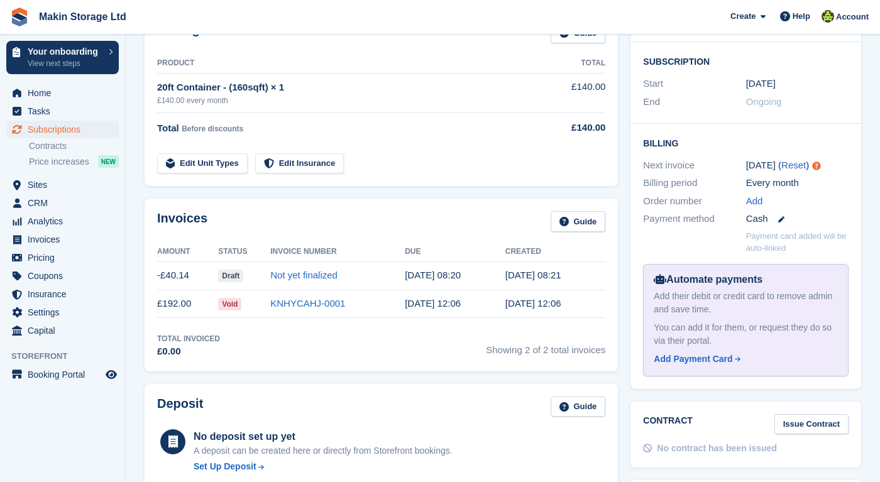
scroll to position [501, 0]
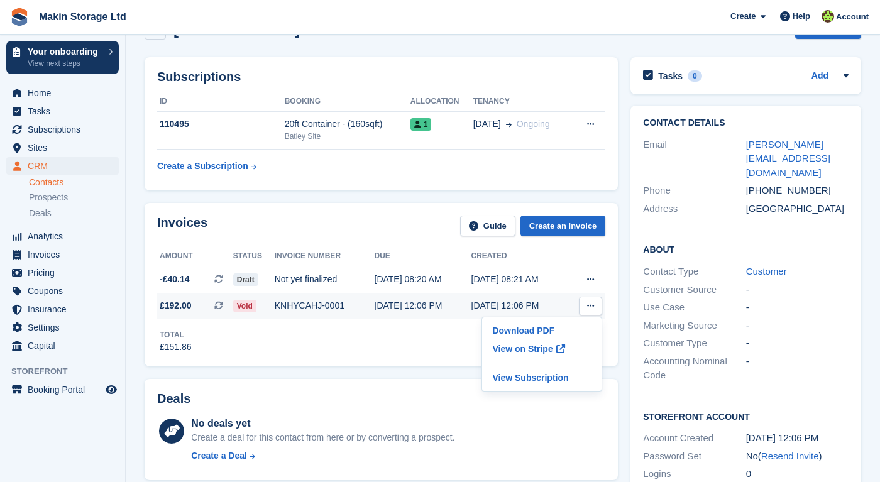
scroll to position [53, 0]
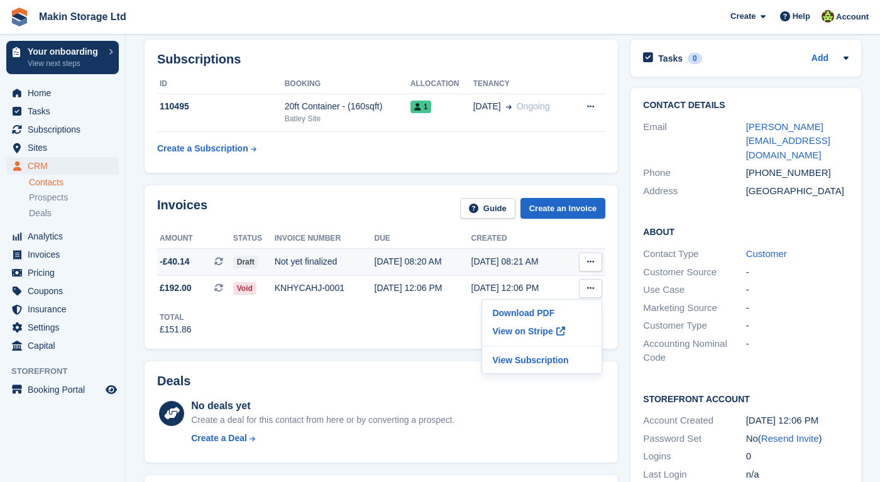
click at [586, 264] on button at bounding box center [590, 262] width 23 height 19
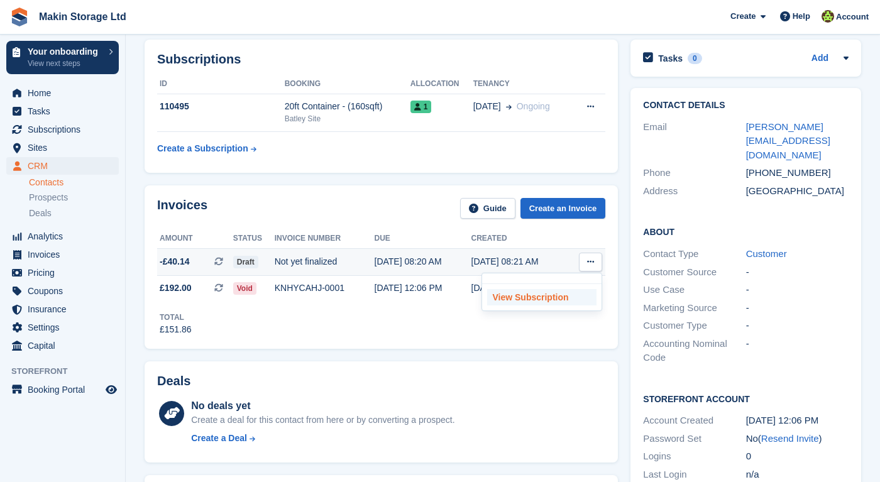
click at [553, 296] on p "View Subscription" at bounding box center [541, 297] width 109 height 16
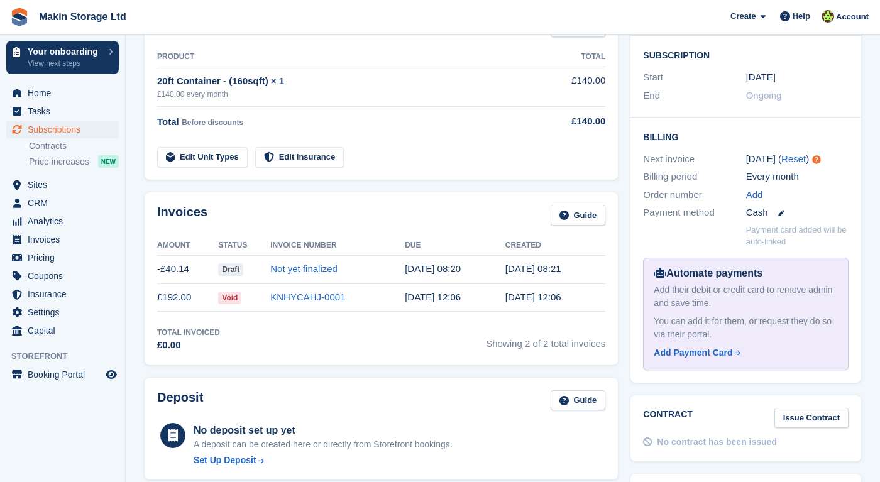
scroll to position [225, 0]
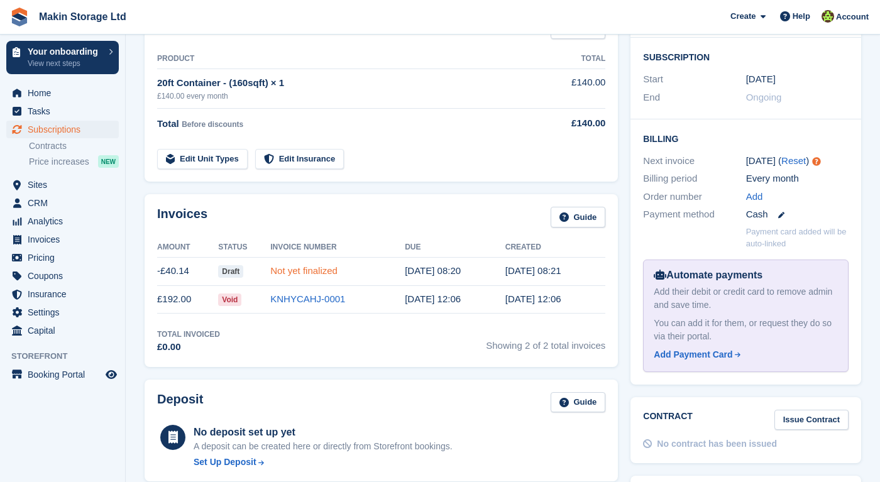
click at [280, 273] on link "Not yet finalized" at bounding box center [303, 270] width 67 height 11
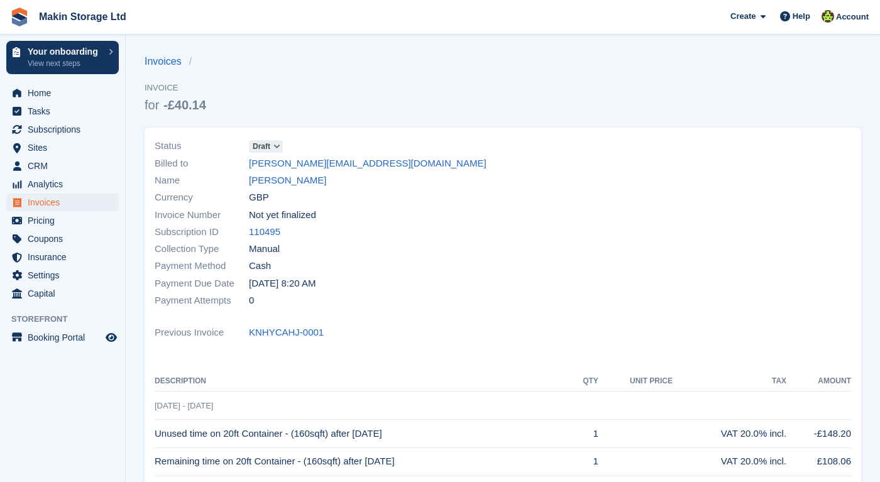
click at [270, 133] on div "Status Draft Billed to [PERSON_NAME][EMAIL_ADDRESS][DOMAIN_NAME] Name [PERSON_N…" at bounding box center [325, 223] width 356 height 187
click at [270, 145] on span "Draft" at bounding box center [262, 146] width 18 height 11
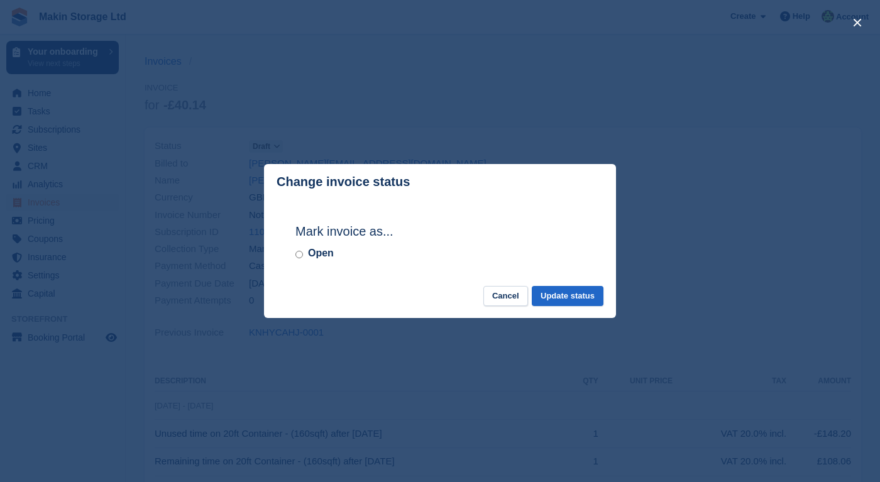
click at [205, 146] on div "close" at bounding box center [440, 241] width 880 height 482
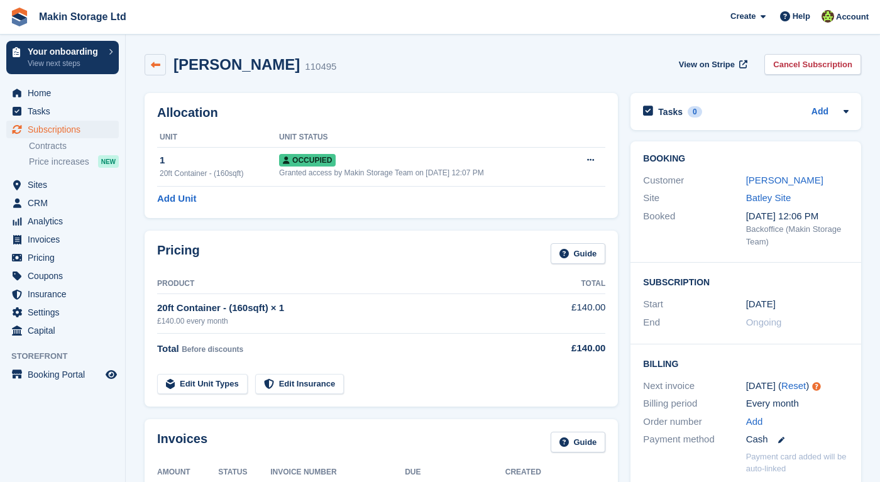
click at [153, 62] on icon at bounding box center [155, 64] width 9 height 9
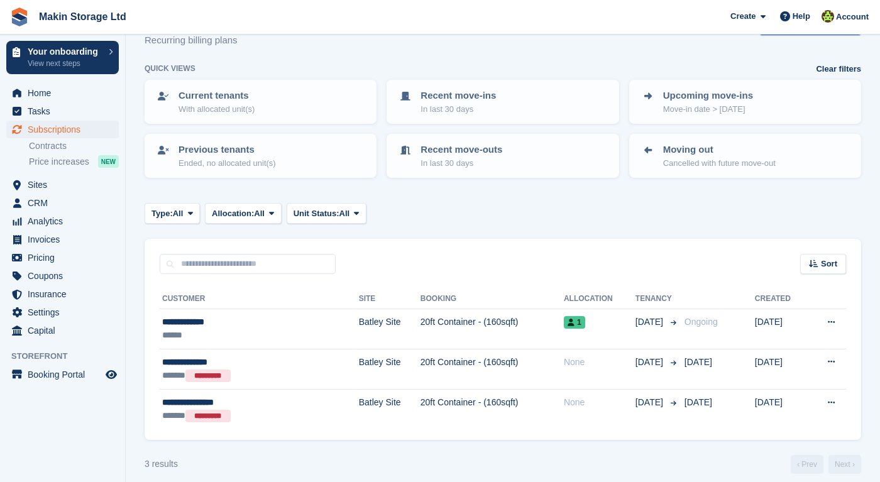
scroll to position [45, 0]
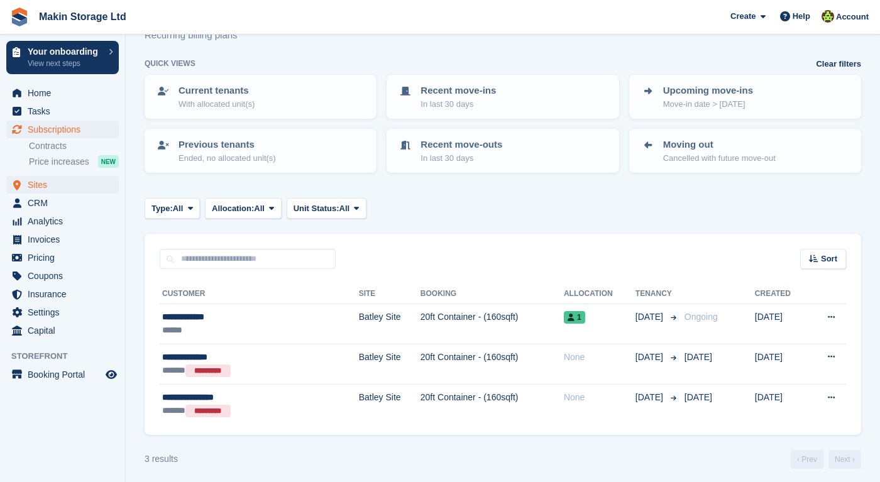
click at [43, 187] on span "Sites" at bounding box center [65, 185] width 75 height 18
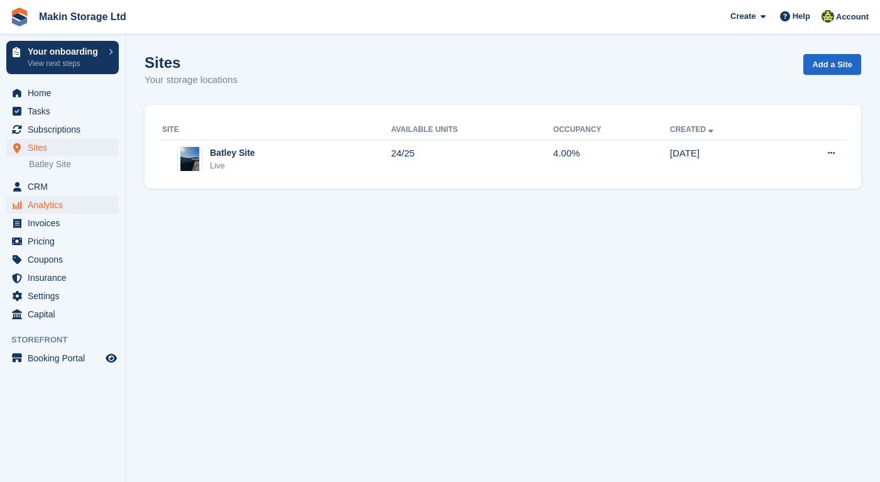
click at [63, 197] on span "Analytics" at bounding box center [65, 205] width 75 height 18
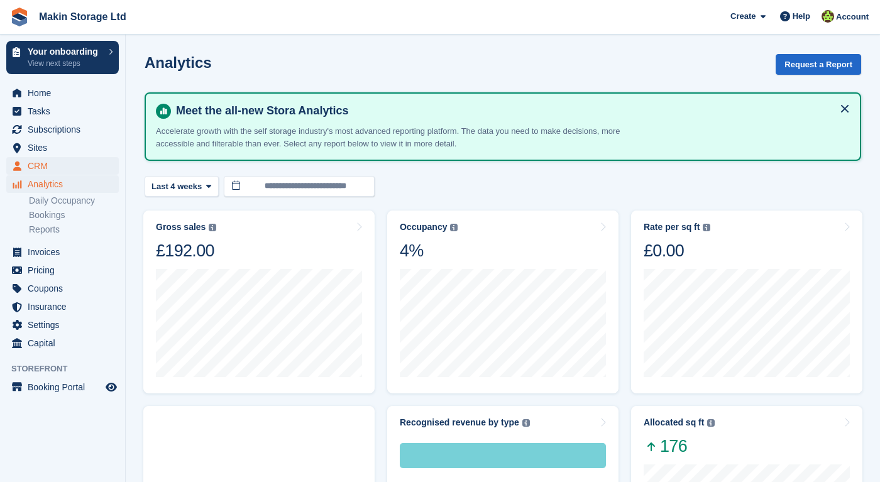
click at [53, 167] on span "CRM" at bounding box center [65, 166] width 75 height 18
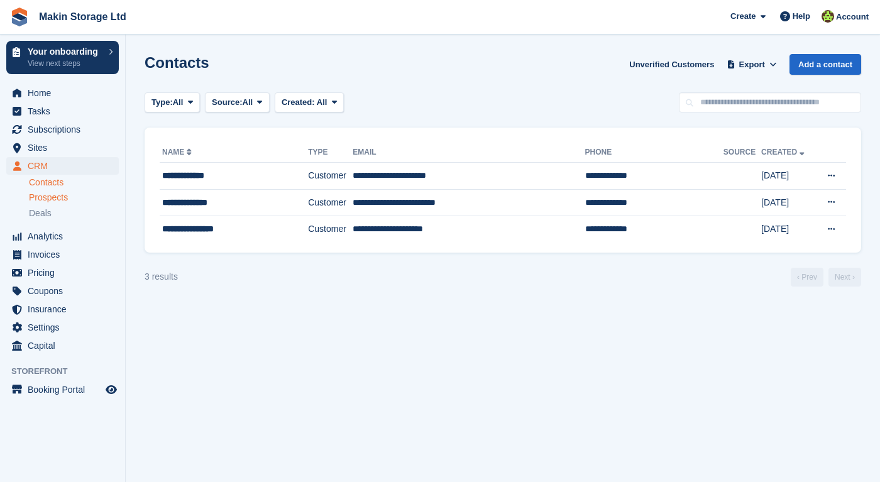
click at [55, 198] on span "Prospects" at bounding box center [48, 198] width 39 height 12
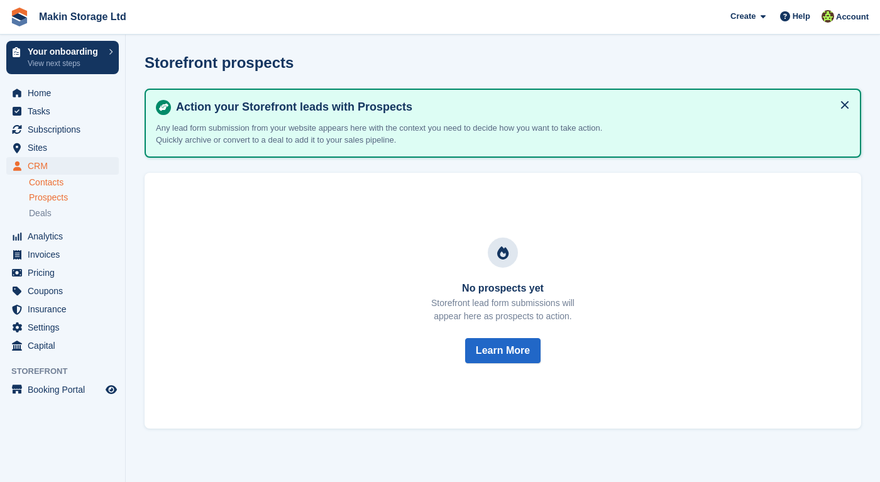
click at [52, 185] on link "Contacts" at bounding box center [74, 183] width 90 height 12
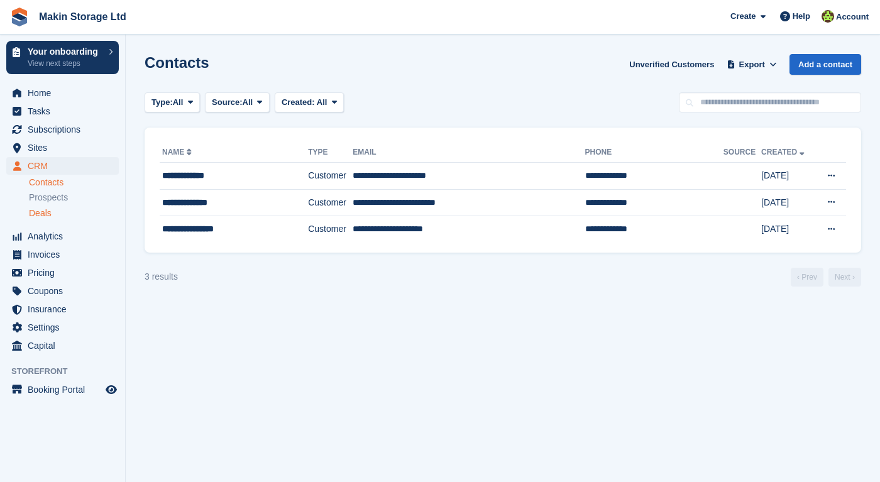
click at [46, 208] on span "Deals" at bounding box center [40, 213] width 23 height 12
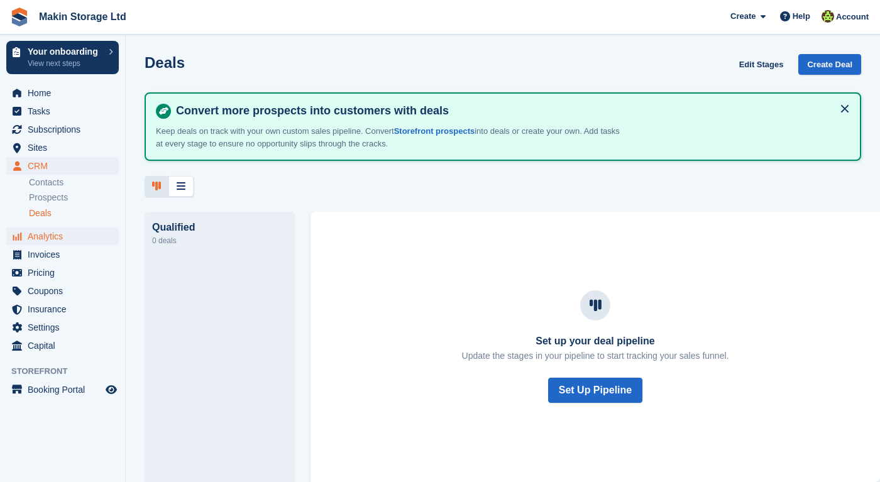
click at [41, 243] on span "Analytics" at bounding box center [65, 236] width 75 height 18
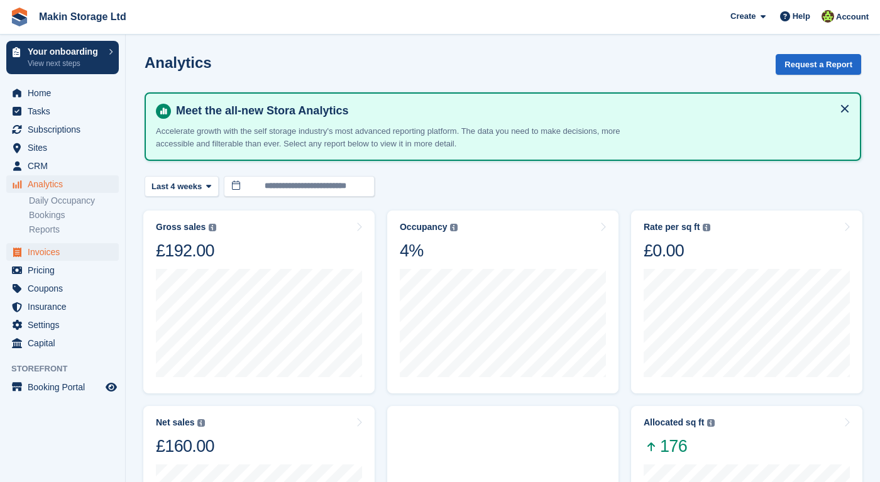
click at [43, 254] on span "Invoices" at bounding box center [65, 252] width 75 height 18
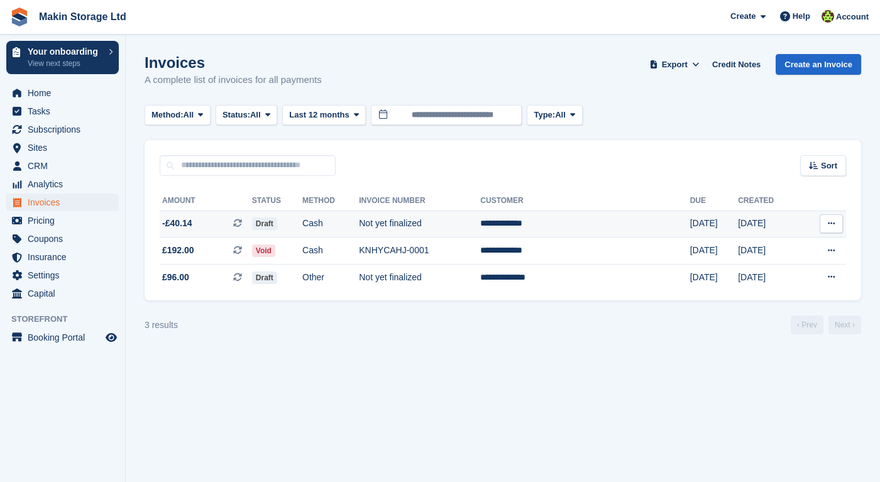
click at [828, 222] on icon at bounding box center [830, 223] width 7 height 8
click at [780, 271] on p "View Subscription" at bounding box center [782, 275] width 109 height 16
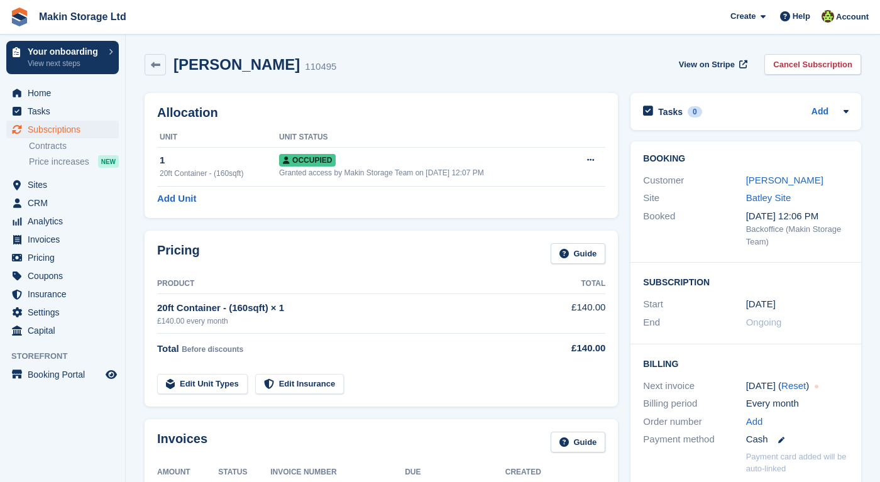
scroll to position [201, 0]
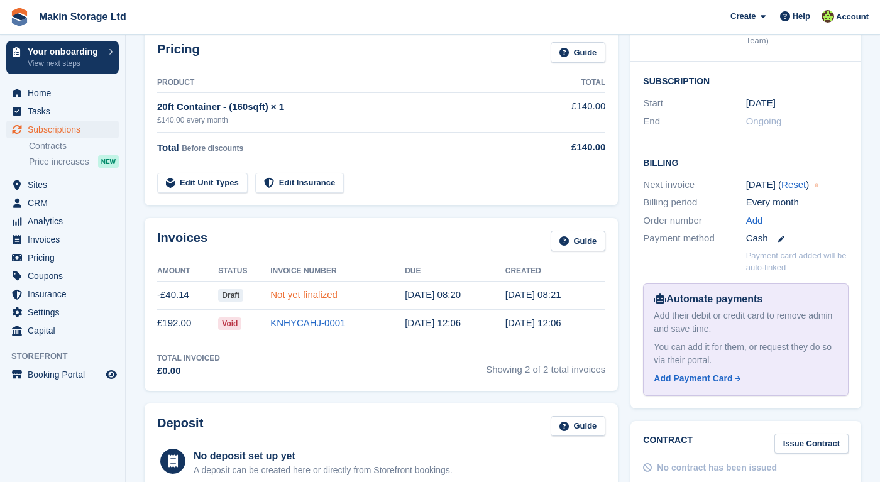
click at [283, 293] on link "Not yet finalized" at bounding box center [303, 294] width 67 height 11
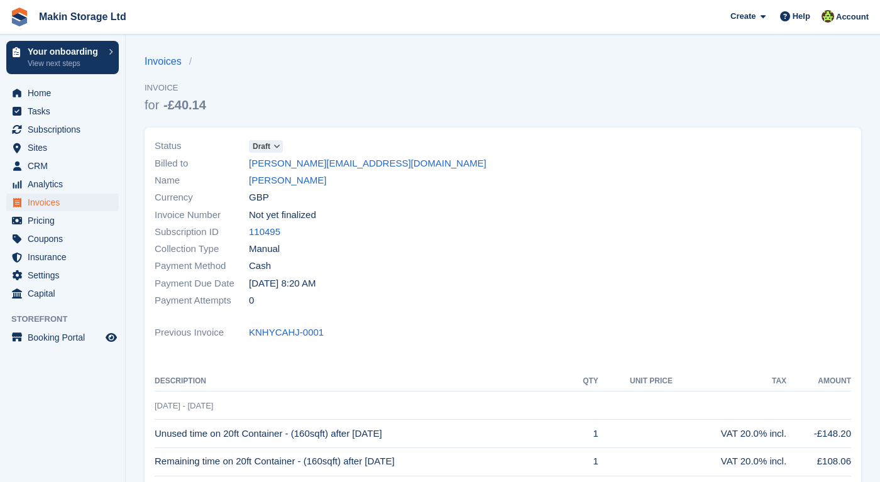
click at [275, 135] on div "Status Draft Billed to [PERSON_NAME][EMAIL_ADDRESS][DOMAIN_NAME] Name [PERSON_N…" at bounding box center [325, 223] width 356 height 187
click at [274, 142] on span at bounding box center [276, 146] width 10 height 10
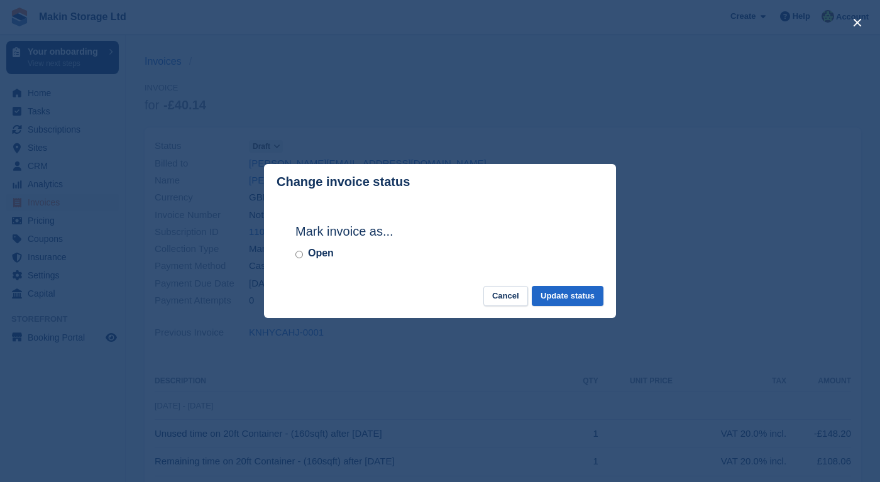
click at [229, 185] on div "close" at bounding box center [440, 241] width 880 height 482
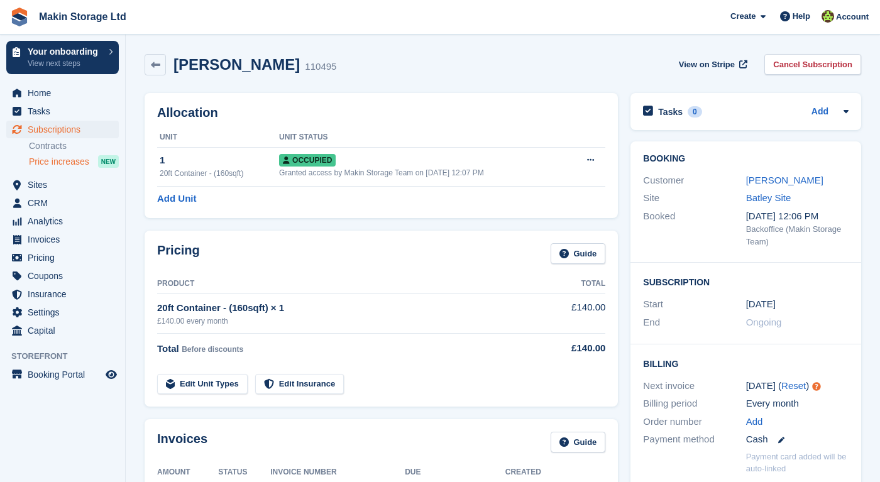
click at [73, 158] on span "Price increases" at bounding box center [59, 162] width 60 height 12
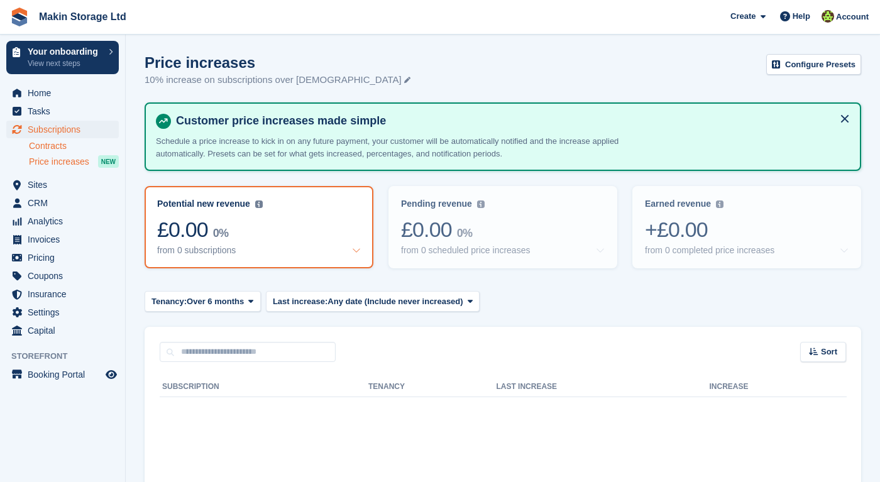
click at [65, 148] on link "Contracts" at bounding box center [74, 146] width 90 height 12
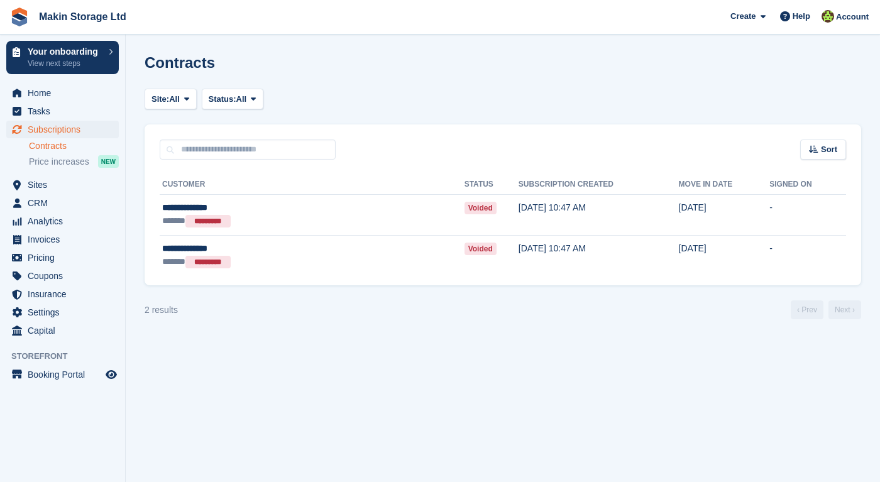
click at [58, 125] on span "Subscriptions" at bounding box center [65, 130] width 75 height 18
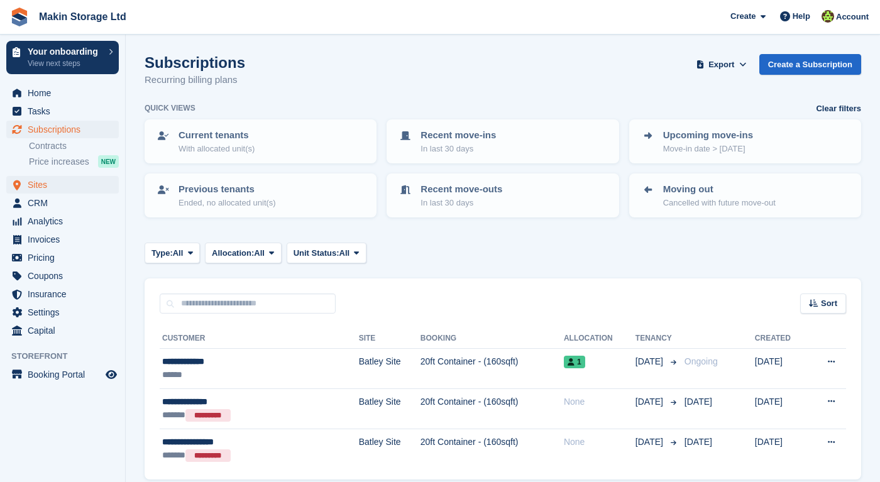
click at [62, 192] on span "Sites" at bounding box center [65, 185] width 75 height 18
